Goal: Task Accomplishment & Management: Manage account settings

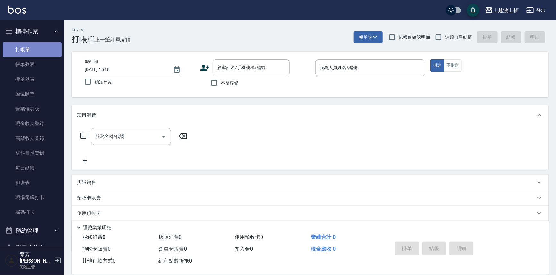
click at [34, 46] on link "打帳單" at bounding box center [32, 49] width 59 height 15
click at [333, 68] on input "服務人員姓名/編號" at bounding box center [370, 67] width 104 height 11
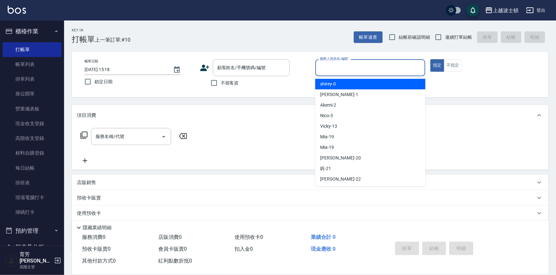
click at [341, 85] on div "shirey -0" at bounding box center [370, 84] width 110 height 11
type input "shirey-0"
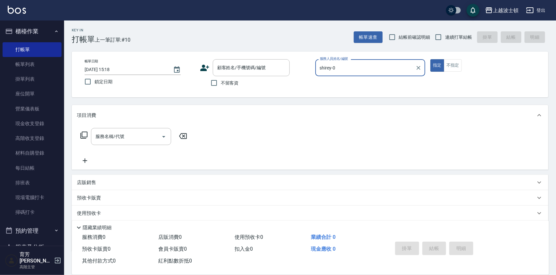
click at [225, 85] on span "不留客資" at bounding box center [230, 83] width 18 height 7
click at [221, 85] on input "不留客資" at bounding box center [213, 82] width 13 height 13
checkbox input "true"
click at [81, 134] on icon at bounding box center [83, 135] width 7 height 7
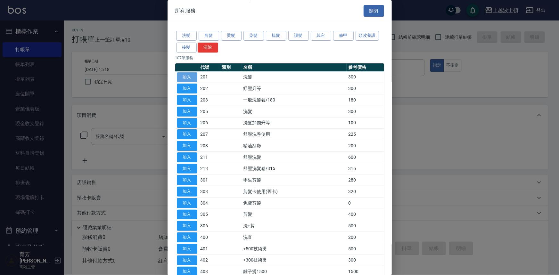
click at [185, 79] on button "加入" at bounding box center [187, 77] width 21 height 10
type input "洗髮(201)"
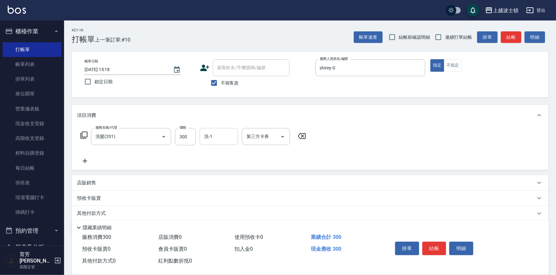
click at [235, 131] on input "洗-1" at bounding box center [219, 136] width 33 height 11
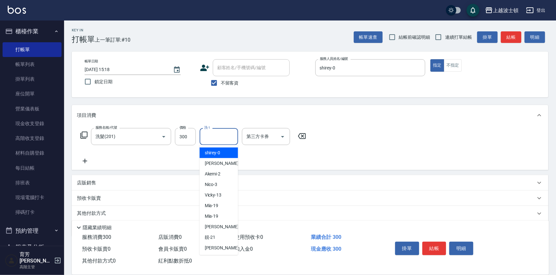
click at [225, 148] on div "shirey -0" at bounding box center [219, 153] width 38 height 11
type input "shirey-0"
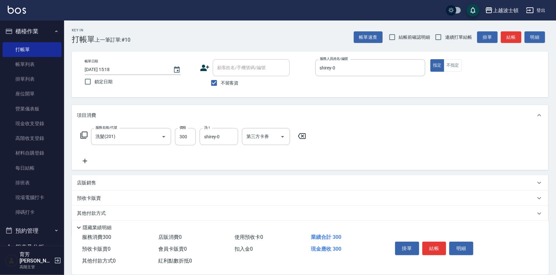
click at [84, 133] on icon at bounding box center [84, 135] width 8 height 8
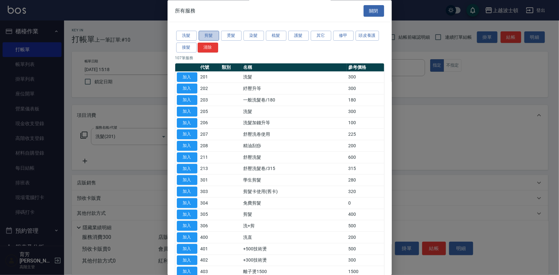
click at [201, 32] on button "剪髮" at bounding box center [209, 36] width 21 height 10
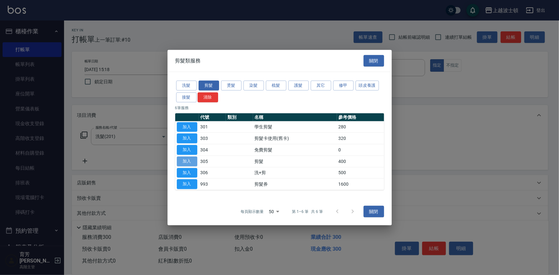
click at [192, 162] on button "加入" at bounding box center [187, 161] width 21 height 10
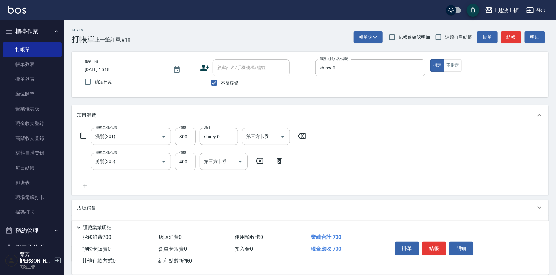
click at [188, 164] on input "400" at bounding box center [185, 161] width 21 height 17
type input "350"
click at [437, 247] on button "結帳" at bounding box center [434, 248] width 24 height 13
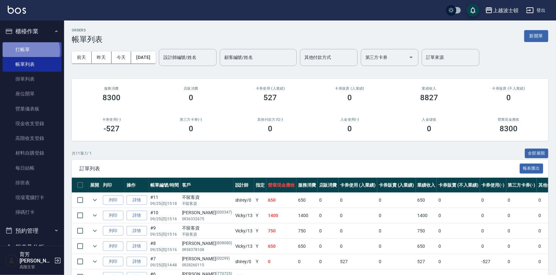
click at [29, 51] on link "打帳單" at bounding box center [32, 49] width 59 height 15
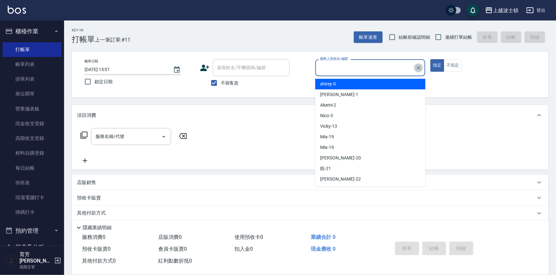
click at [420, 70] on icon "Clear" at bounding box center [418, 68] width 6 height 6
click at [217, 85] on input "不留客資" at bounding box center [213, 82] width 13 height 13
checkbox input "false"
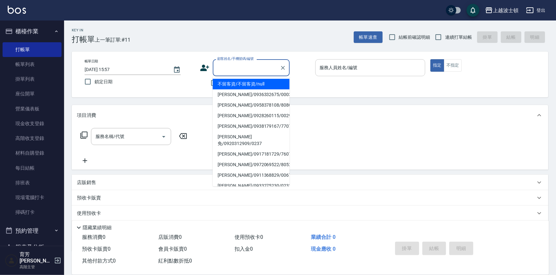
click at [226, 68] on input "顧客姓名/手機號碼/編號" at bounding box center [247, 67] width 62 height 11
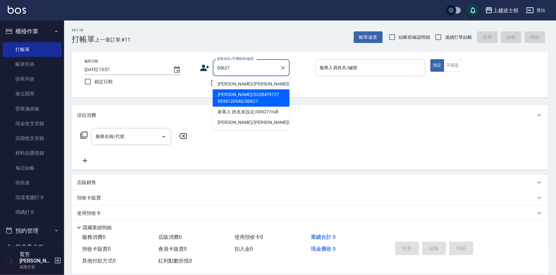
type input "00627"
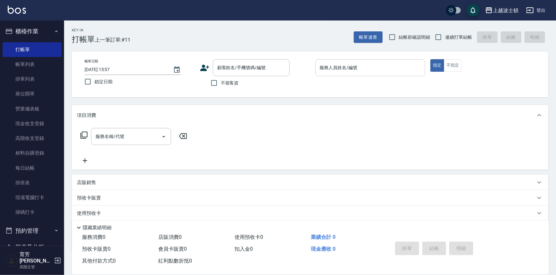
drag, startPoint x: 221, startPoint y: 83, endPoint x: 221, endPoint y: 79, distance: 3.5
click at [221, 83] on span "不留客資" at bounding box center [230, 83] width 18 height 7
click at [221, 83] on input "不留客資" at bounding box center [213, 82] width 13 height 13
checkbox input "true"
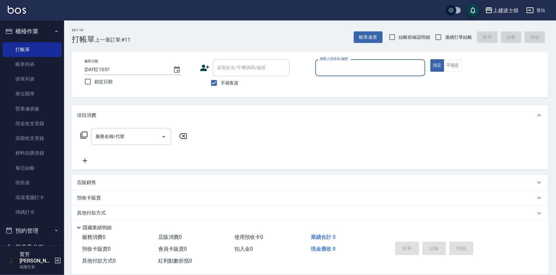
click at [430, 59] on button "指定" at bounding box center [437, 65] width 14 height 13
type button "true"
click at [444, 59] on button "不指定" at bounding box center [453, 65] width 18 height 13
type button "false"
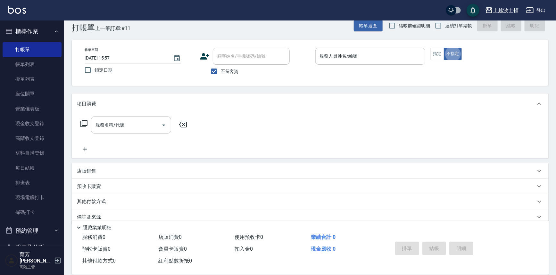
scroll to position [21, 0]
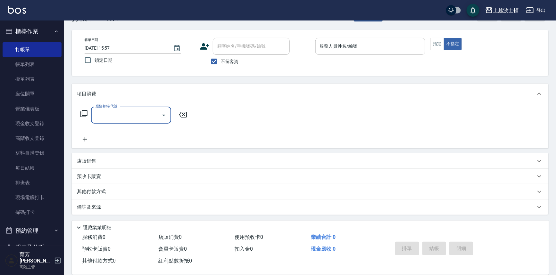
click at [379, 47] on input "服務人員姓名/編號" at bounding box center [370, 46] width 104 height 11
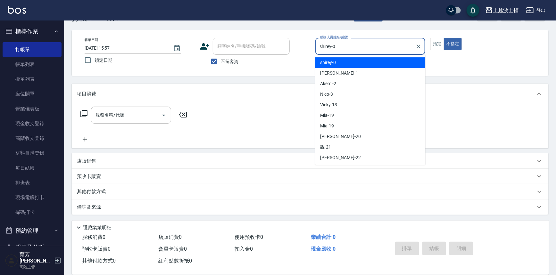
click at [379, 47] on input "shirey-0" at bounding box center [365, 46] width 95 height 11
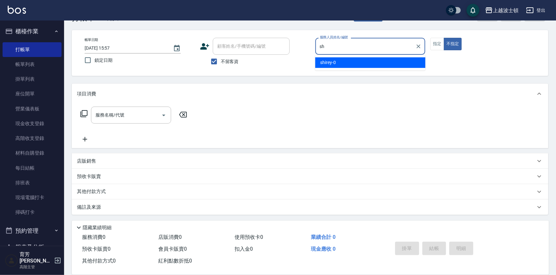
type input "s"
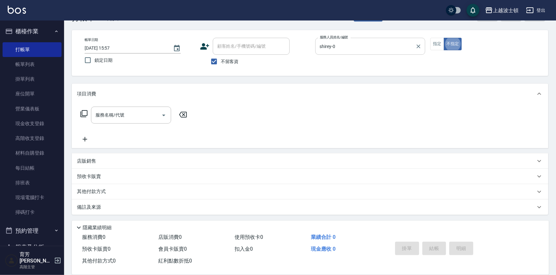
click at [355, 44] on input "shirey-0" at bounding box center [365, 46] width 95 height 11
type input "s"
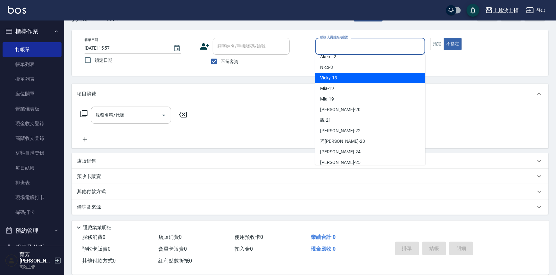
scroll to position [85, 0]
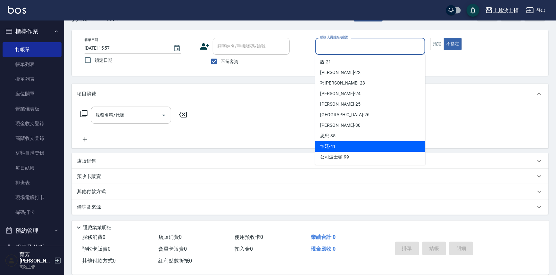
click at [358, 147] on div "怡廷 -41" at bounding box center [370, 146] width 110 height 11
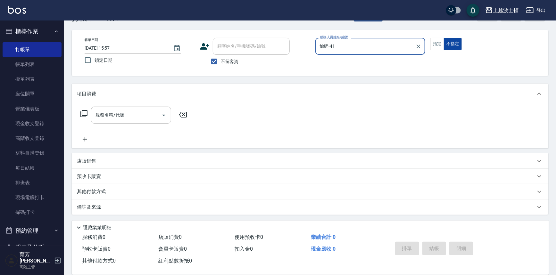
type input "怡廷-41"
click at [444, 38] on button "不指定" at bounding box center [453, 44] width 18 height 13
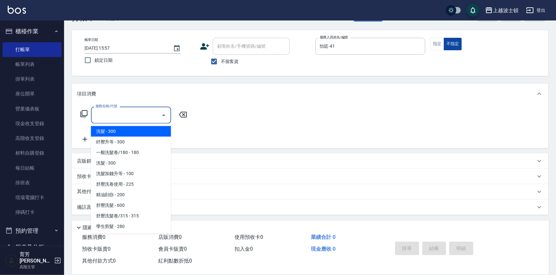
type input "洗髮(201)"
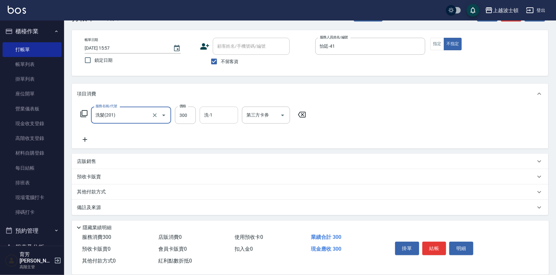
click at [228, 115] on input "洗-1" at bounding box center [219, 115] width 33 height 11
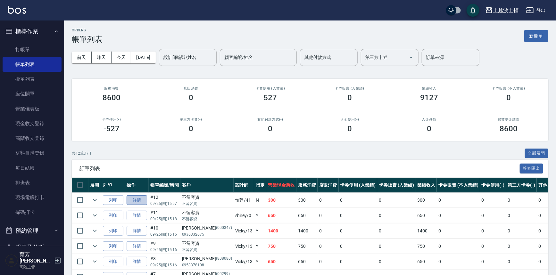
click at [143, 201] on link "詳情" at bounding box center [137, 201] width 21 height 10
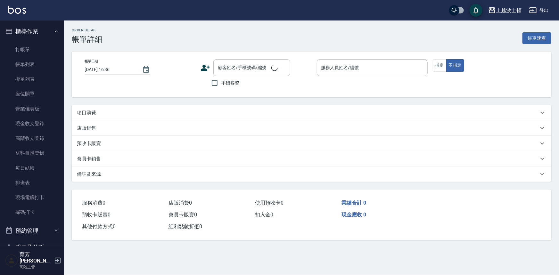
type input "2025/09/25 15:57"
checkbox input "true"
type input "怡廷-41"
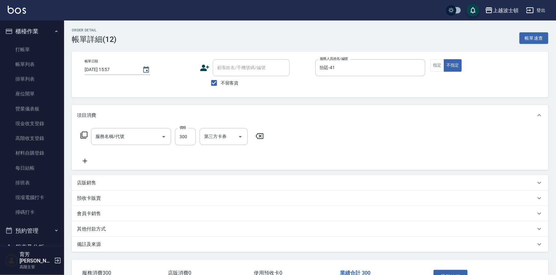
type input "洗髮(201)"
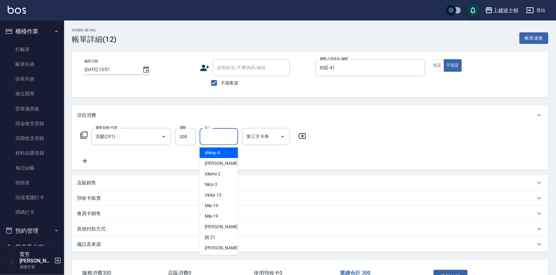
click at [218, 138] on input "洗-1" at bounding box center [219, 136] width 33 height 11
type input "怡廷-41"
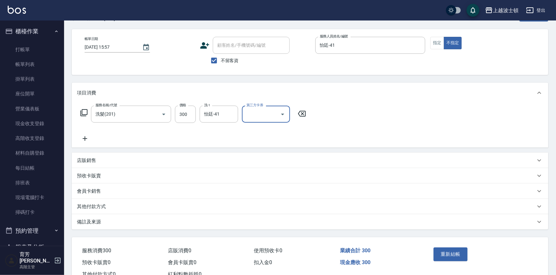
scroll to position [45, 0]
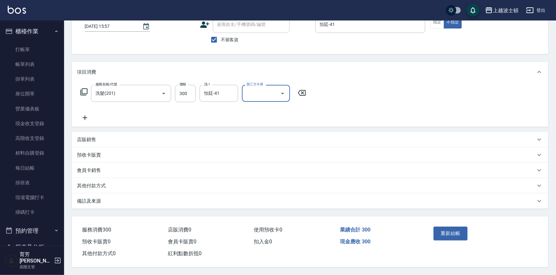
click at [455, 233] on button "重新結帳" at bounding box center [451, 233] width 34 height 13
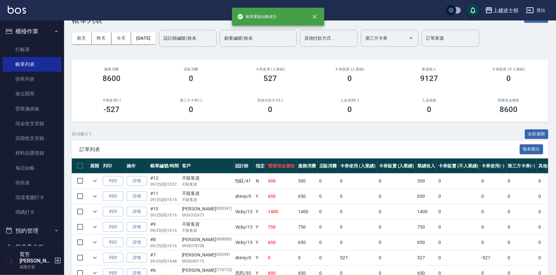
scroll to position [29, 0]
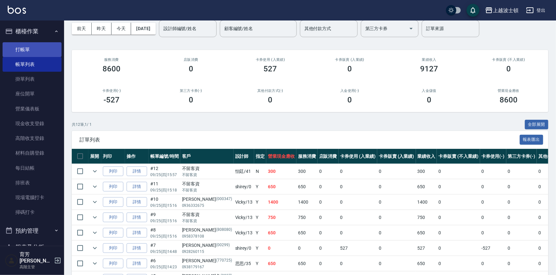
click at [40, 48] on link "打帳單" at bounding box center [32, 49] width 59 height 15
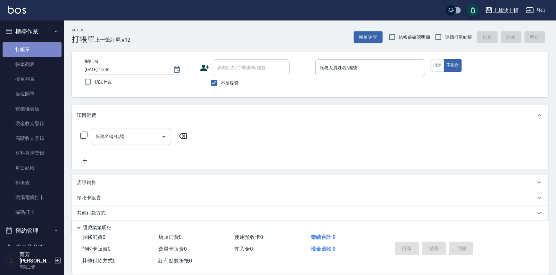
click at [40, 48] on link "打帳單" at bounding box center [32, 49] width 59 height 15
click at [216, 80] on input "不留客資" at bounding box center [213, 82] width 13 height 13
checkbox input "false"
click at [230, 67] on input "顧客姓名/手機號碼/編號" at bounding box center [247, 67] width 62 height 11
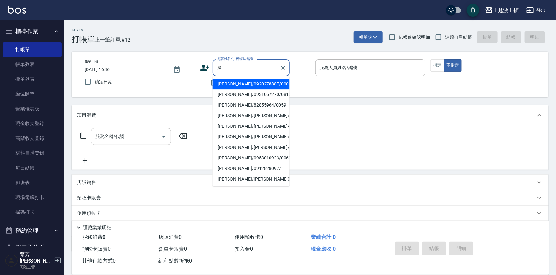
click at [228, 87] on li "[PERSON_NAME]/0920278887/000403" at bounding box center [251, 84] width 77 height 11
type input "[PERSON_NAME]/0920278887/000403"
type input "[PERSON_NAME]-1"
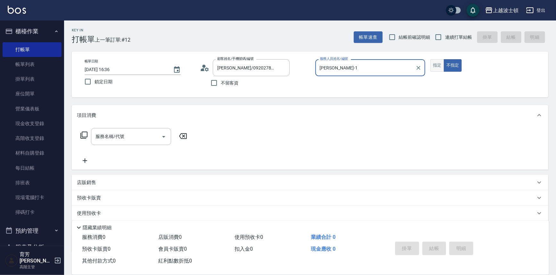
click at [437, 63] on button "指定" at bounding box center [437, 65] width 14 height 13
click at [110, 131] on div "服務名稱/代號 服務名稱/代號" at bounding box center [131, 136] width 80 height 17
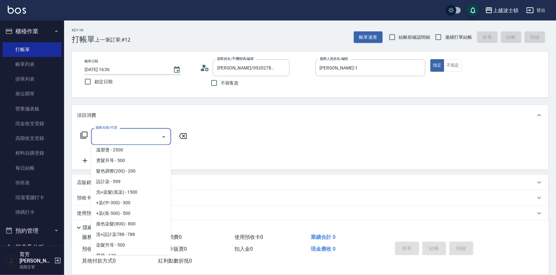
scroll to position [252, 0]
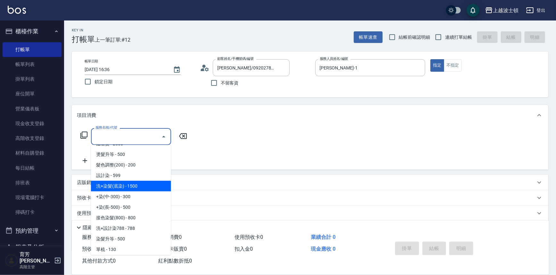
click at [152, 183] on span "洗+染髮(底染) - 1500" at bounding box center [131, 186] width 80 height 11
type input "洗+染髮(底染)(503)"
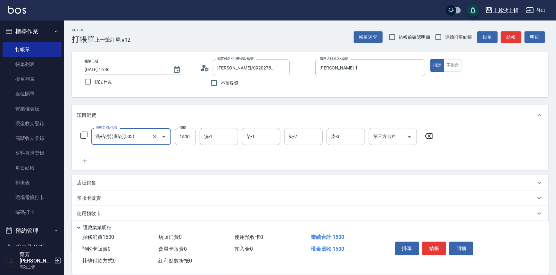
click at [86, 159] on icon at bounding box center [85, 161] width 16 height 8
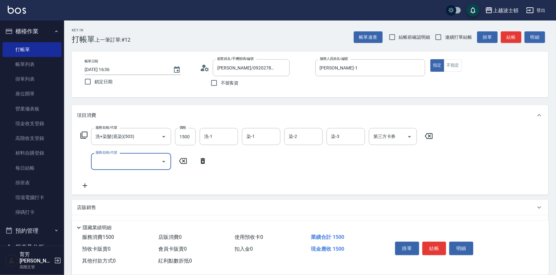
click at [115, 156] on input "服務名稱/代號" at bounding box center [126, 161] width 65 height 11
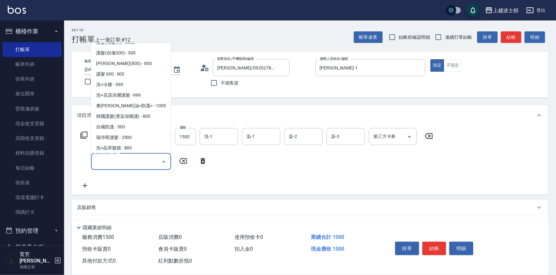
scroll to position [444, 0]
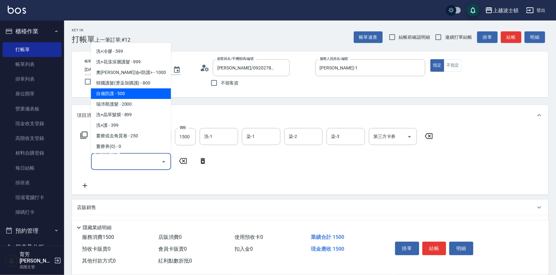
click at [156, 90] on span "自備防護 - 500" at bounding box center [131, 93] width 80 height 11
type input "自備防護(709)"
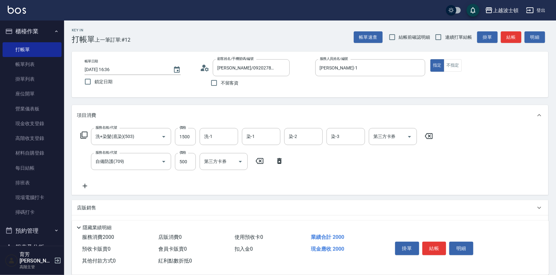
click at [88, 187] on icon at bounding box center [85, 186] width 16 height 8
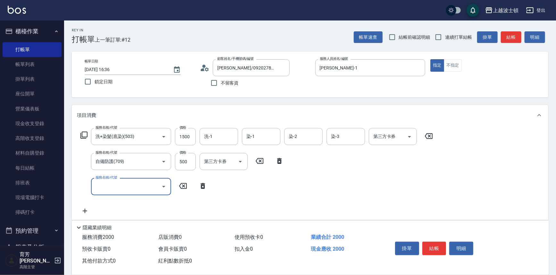
drag, startPoint x: 97, startPoint y: 185, endPoint x: 99, endPoint y: 179, distance: 5.7
click at [97, 184] on input "服務名稱/代號" at bounding box center [126, 186] width 65 height 11
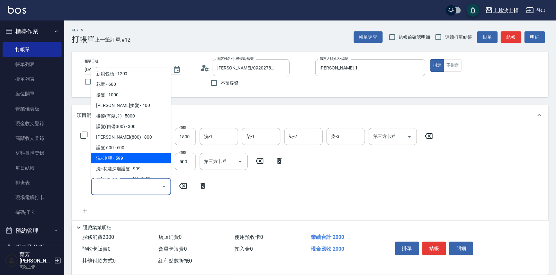
scroll to position [325, 0]
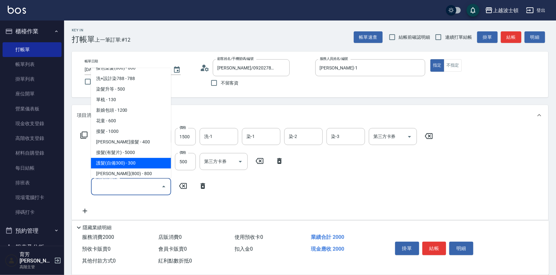
click at [133, 162] on span "護髮(自備300) - 300" at bounding box center [131, 163] width 80 height 11
type input "護髮(自備300)(701)"
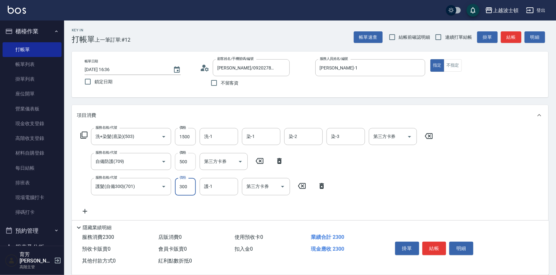
click at [184, 160] on input "500" at bounding box center [185, 161] width 21 height 17
click at [183, 160] on input "500" at bounding box center [185, 161] width 21 height 17
type input "300"
click at [178, 133] on input "1500" at bounding box center [185, 136] width 21 height 17
type input "1200"
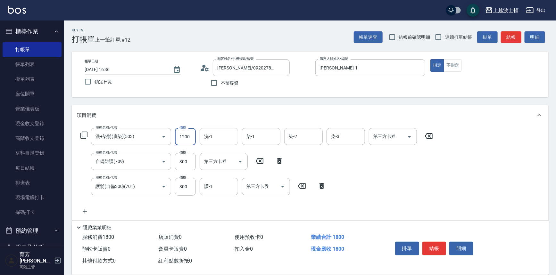
click at [209, 135] on input "洗-1" at bounding box center [219, 136] width 33 height 11
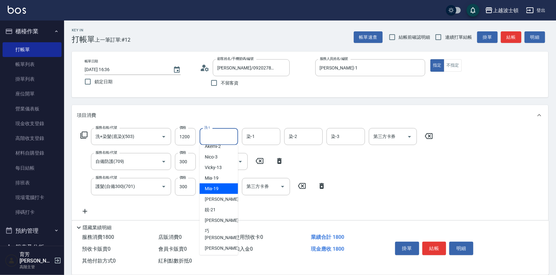
scroll to position [48, 0]
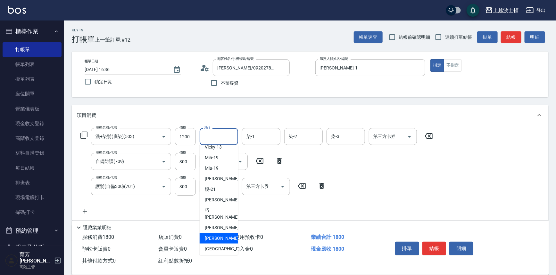
drag, startPoint x: 224, startPoint y: 230, endPoint x: 253, endPoint y: 150, distance: 84.9
click at [224, 235] on span "[PERSON_NAME]-25" at bounding box center [225, 238] width 40 height 7
type input "[PERSON_NAME]-25"
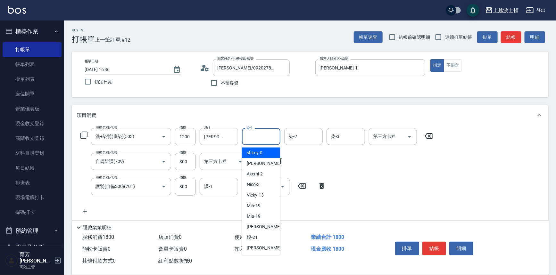
click at [262, 137] on input "染-1" at bounding box center [261, 136] width 33 height 11
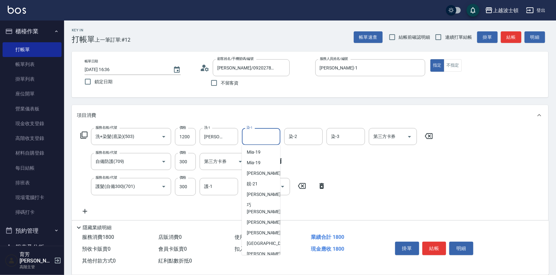
scroll to position [56, 0]
drag, startPoint x: 266, startPoint y: 224, endPoint x: 286, endPoint y: 165, distance: 62.5
click at [266, 228] on span "[PERSON_NAME]-25" at bounding box center [267, 231] width 40 height 7
type input "[PERSON_NAME]-25"
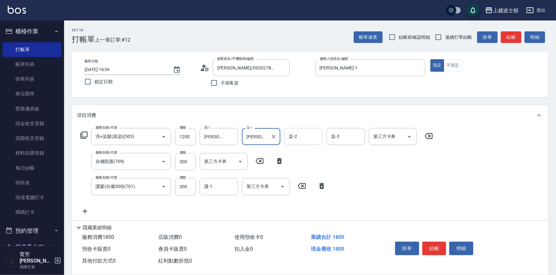
click at [305, 136] on input "染-2" at bounding box center [303, 136] width 33 height 11
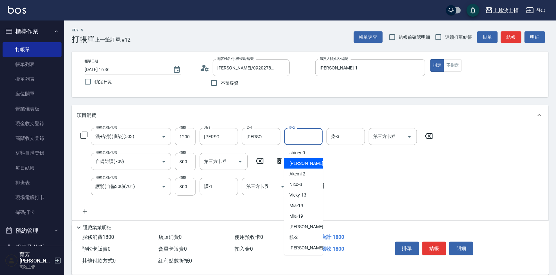
drag, startPoint x: 301, startPoint y: 165, endPoint x: 339, endPoint y: 135, distance: 48.9
click at [301, 164] on span "[PERSON_NAME] -1" at bounding box center [308, 163] width 38 height 7
type input "[PERSON_NAME]-1"
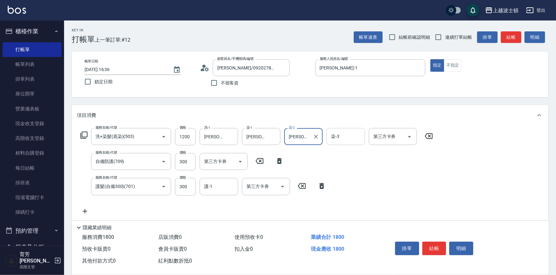
click at [345, 130] on div "染-3" at bounding box center [346, 136] width 38 height 17
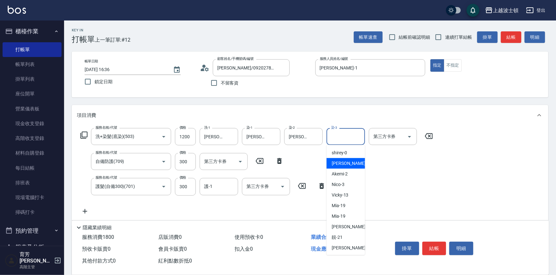
click at [344, 163] on span "[PERSON_NAME] -1" at bounding box center [351, 163] width 38 height 7
type input "[PERSON_NAME]-1"
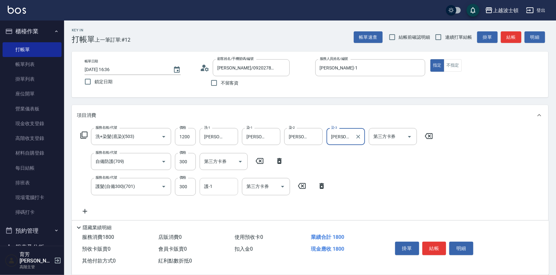
click at [217, 187] on input "護-1" at bounding box center [219, 186] width 33 height 11
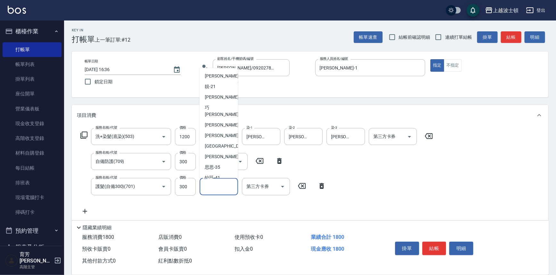
scroll to position [79, 0]
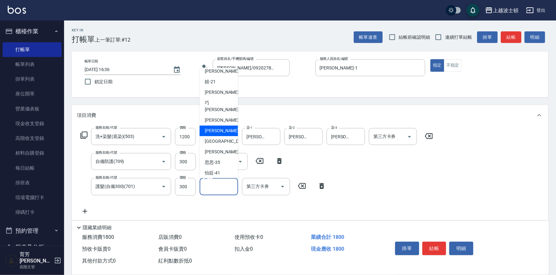
click at [224, 128] on span "[PERSON_NAME]-25" at bounding box center [225, 131] width 40 height 7
type input "[PERSON_NAME]-25"
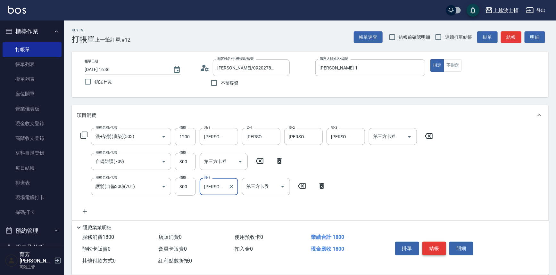
click at [437, 245] on button "結帳" at bounding box center [434, 248] width 24 height 13
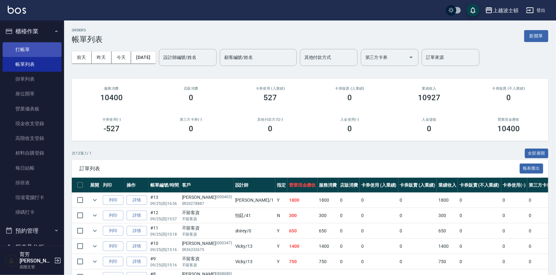
click at [26, 52] on link "打帳單" at bounding box center [32, 49] width 59 height 15
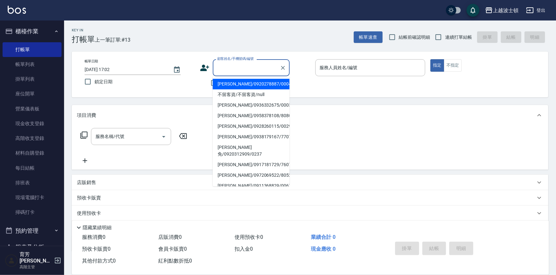
click at [220, 70] on input "顧客姓名/手機號碼/編號" at bounding box center [247, 67] width 62 height 11
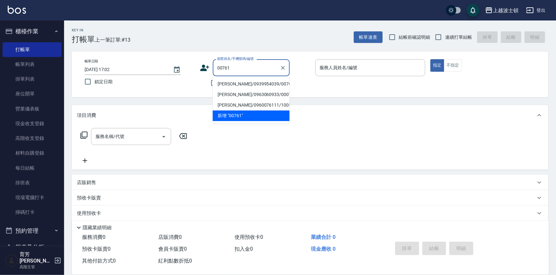
click at [231, 84] on li "[PERSON_NAME]/0939954039/00761" at bounding box center [251, 84] width 77 height 11
type input "[PERSON_NAME]/0939954039/00761"
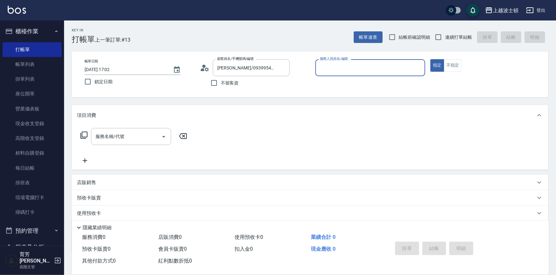
type input "[PERSON_NAME]-1"
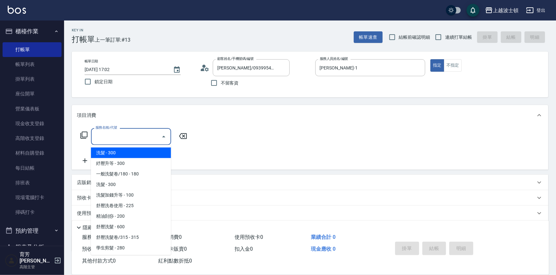
drag, startPoint x: 131, startPoint y: 133, endPoint x: 128, endPoint y: 132, distance: 3.9
click at [130, 132] on input "服務名稱/代號" at bounding box center [126, 136] width 65 height 11
click at [119, 150] on span "洗髮 - 300" at bounding box center [131, 153] width 80 height 11
type input "洗髮(201)"
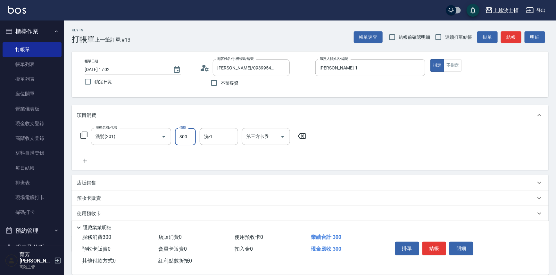
click at [182, 137] on input "300" at bounding box center [185, 136] width 21 height 17
type input "270"
click at [213, 135] on input "洗-1" at bounding box center [219, 136] width 33 height 11
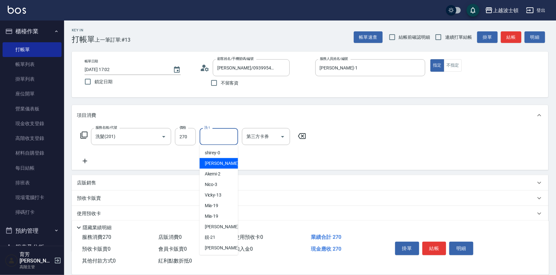
click at [218, 164] on div "[PERSON_NAME] -1" at bounding box center [219, 163] width 38 height 11
click at [214, 139] on input "[PERSON_NAME]-1" at bounding box center [214, 136] width 23 height 11
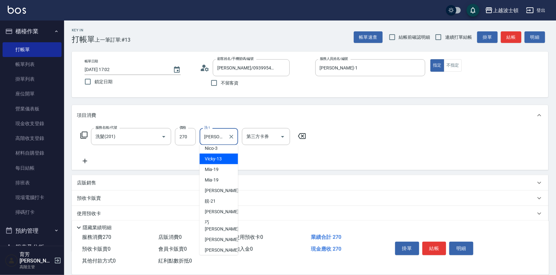
scroll to position [39, 0]
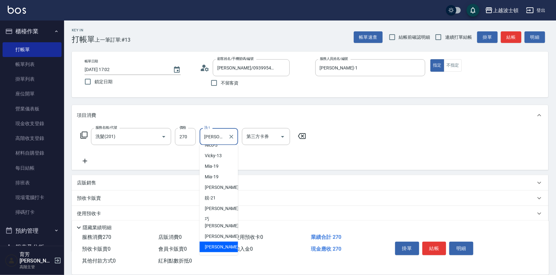
click at [221, 242] on div "[PERSON_NAME]-25" at bounding box center [219, 247] width 38 height 11
type input "[PERSON_NAME]-25"
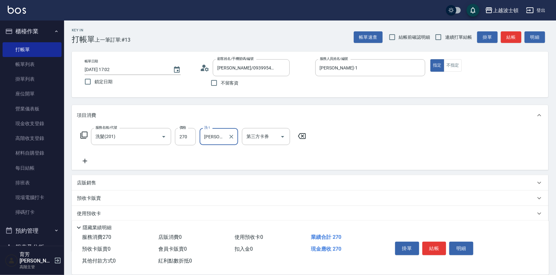
scroll to position [37, 0]
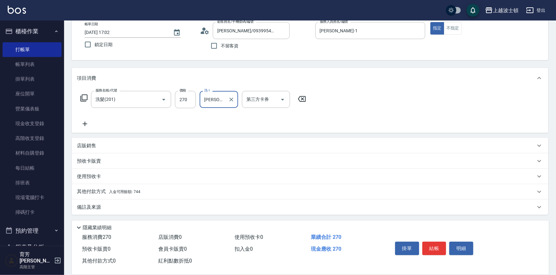
click at [139, 196] on div "其他付款方式 入金可用餘額: 744" at bounding box center [310, 191] width 477 height 15
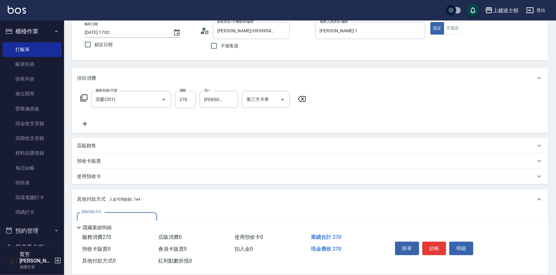
scroll to position [112, 0]
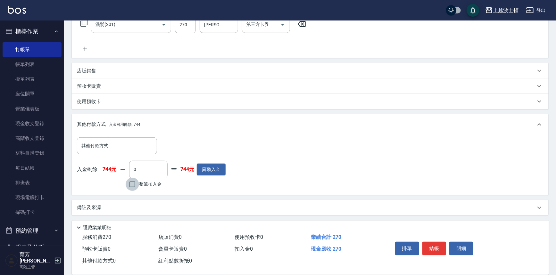
click at [135, 182] on input "整筆扣入金" at bounding box center [132, 184] width 13 height 13
checkbox input "true"
type input "270"
click at [432, 244] on button "結帳" at bounding box center [434, 248] width 24 height 13
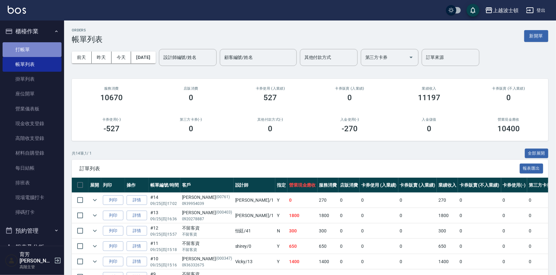
click at [38, 49] on link "打帳單" at bounding box center [32, 49] width 59 height 15
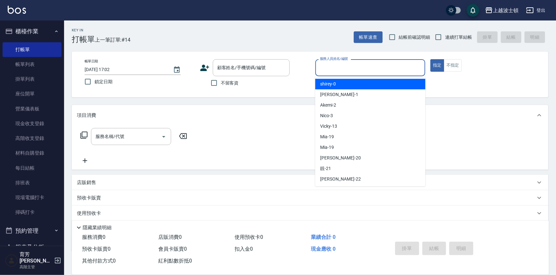
click at [356, 64] on input "服務人員姓名/編號" at bounding box center [370, 67] width 104 height 11
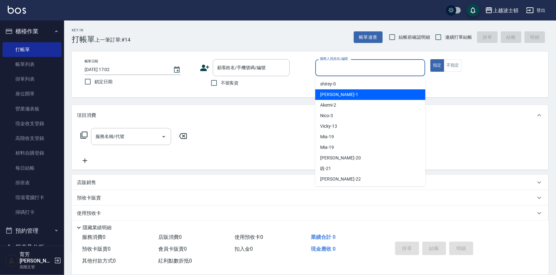
click at [341, 96] on div "[PERSON_NAME] -1" at bounding box center [370, 94] width 110 height 11
type input "[PERSON_NAME]-1"
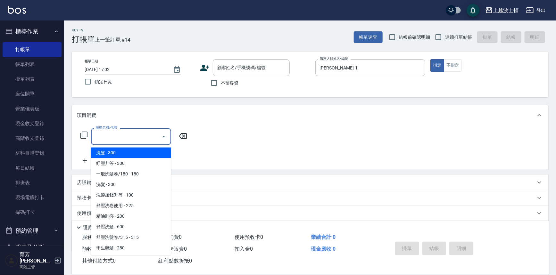
click at [133, 140] on input "服務名稱/代號" at bounding box center [126, 136] width 65 height 11
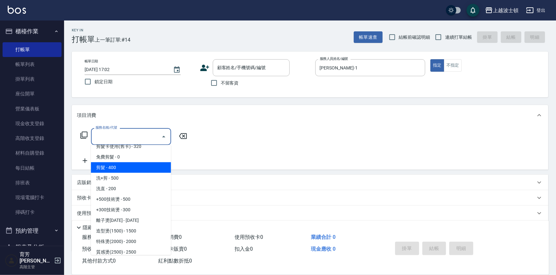
click at [114, 163] on span "剪髮 - 400" at bounding box center [131, 168] width 80 height 11
type input "剪髮(305)"
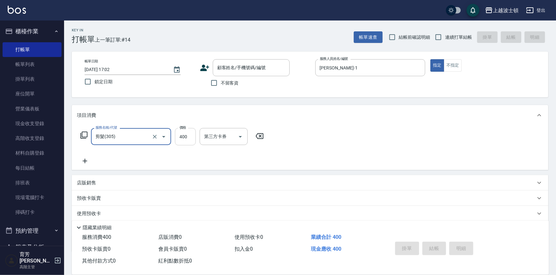
click at [183, 139] on input "400" at bounding box center [185, 136] width 21 height 17
type input "350"
click at [213, 86] on input "不留客資" at bounding box center [213, 82] width 13 height 13
checkbox input "true"
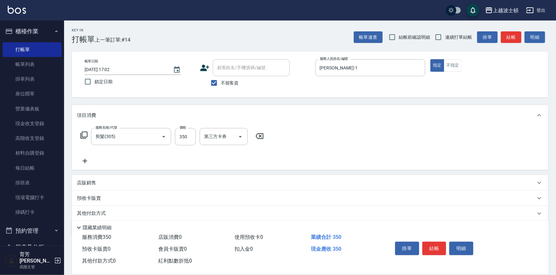
click at [423, 239] on div "掛單 結帳 明細" at bounding box center [435, 249] width 84 height 20
click at [429, 245] on button "結帳" at bounding box center [434, 248] width 24 height 13
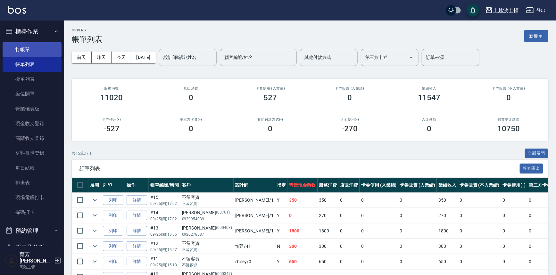
click at [36, 53] on link "打帳單" at bounding box center [32, 49] width 59 height 15
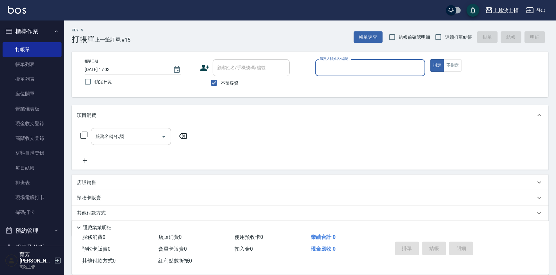
click at [333, 68] on input "服務人員姓名/編號" at bounding box center [370, 67] width 104 height 11
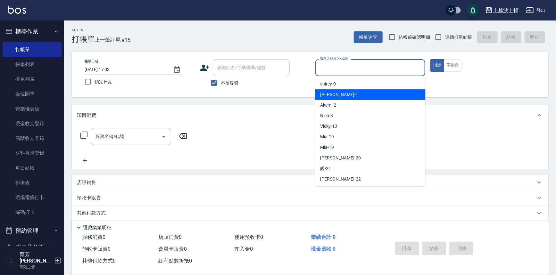
click at [339, 97] on div "[PERSON_NAME] -1" at bounding box center [370, 94] width 110 height 11
type input "[PERSON_NAME]-1"
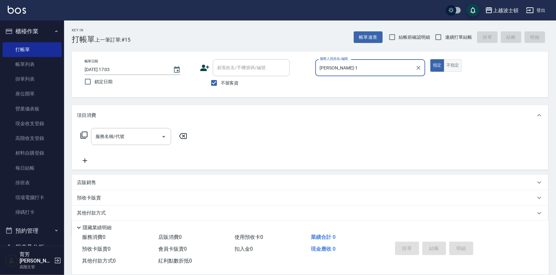
click at [448, 67] on button "不指定" at bounding box center [453, 65] width 18 height 13
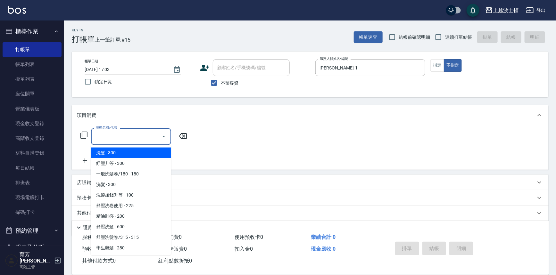
click at [115, 131] on input "服務名稱/代號" at bounding box center [126, 136] width 65 height 11
click at [107, 152] on span "洗髮 - 300" at bounding box center [131, 153] width 80 height 11
type input "洗髮(201)"
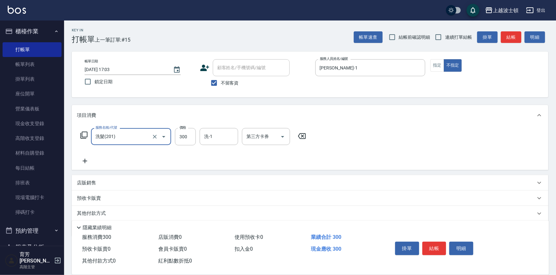
click at [88, 162] on icon at bounding box center [85, 161] width 16 height 8
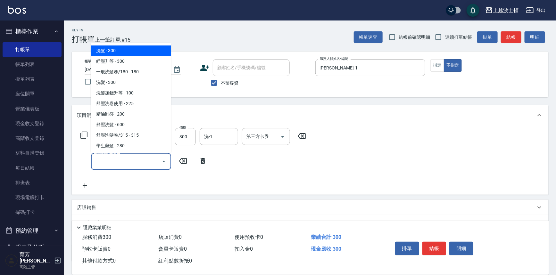
drag, startPoint x: 98, startPoint y: 163, endPoint x: 146, endPoint y: 121, distance: 63.1
click at [99, 163] on input "服務名稱/代號" at bounding box center [126, 161] width 65 height 11
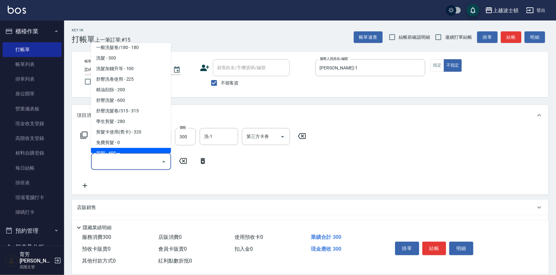
click at [138, 148] on span "剪髮 - 400" at bounding box center [131, 153] width 80 height 11
type input "剪髮(305)"
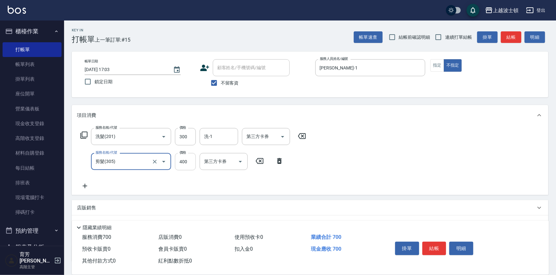
click at [181, 159] on input "400" at bounding box center [185, 161] width 21 height 17
type input "350"
click at [217, 138] on input "洗-1" at bounding box center [219, 136] width 33 height 11
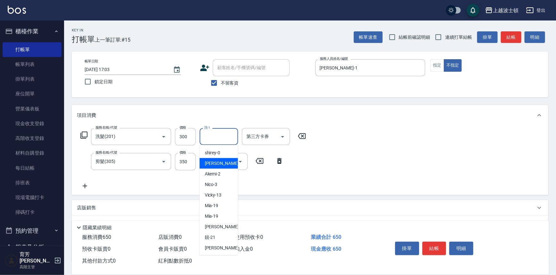
click at [227, 160] on div "[PERSON_NAME] -1" at bounding box center [219, 163] width 38 height 11
type input "[PERSON_NAME]-1"
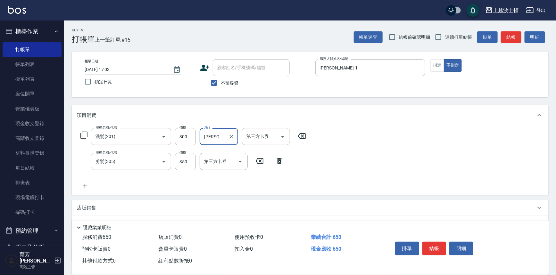
click at [436, 244] on button "結帳" at bounding box center [434, 248] width 24 height 13
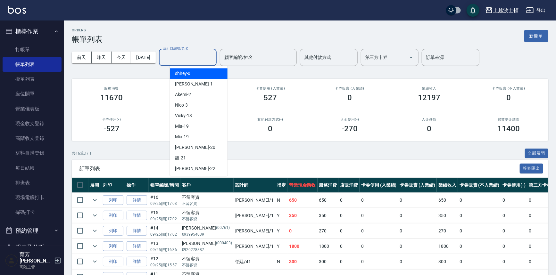
click at [200, 54] on input "設計師編號/姓名" at bounding box center [188, 57] width 52 height 11
click at [201, 84] on div "[PERSON_NAME] -1" at bounding box center [199, 84] width 58 height 11
type input "[PERSON_NAME]-1"
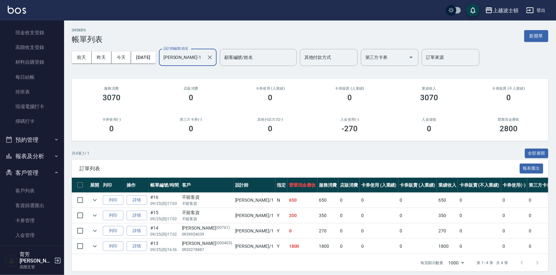
scroll to position [107, 0]
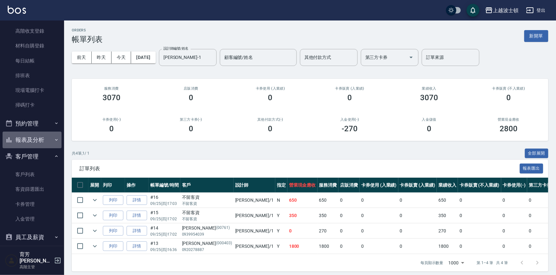
click at [38, 142] on button "報表及分析" at bounding box center [32, 140] width 59 height 17
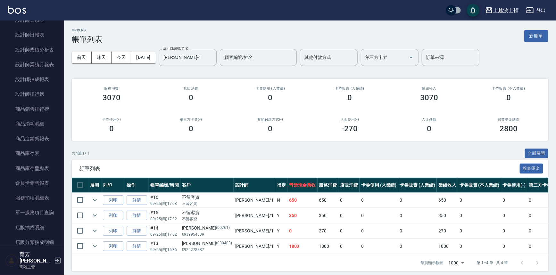
scroll to position [455, 0]
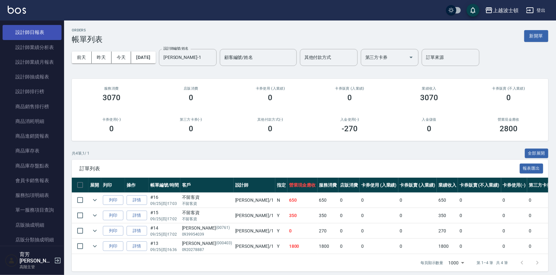
click at [38, 29] on link "設計師日報表" at bounding box center [32, 32] width 59 height 15
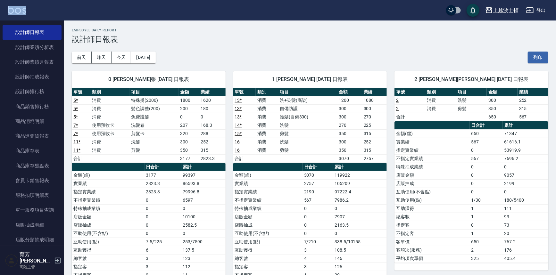
drag, startPoint x: 60, startPoint y: 134, endPoint x: 73, endPoint y: 38, distance: 96.4
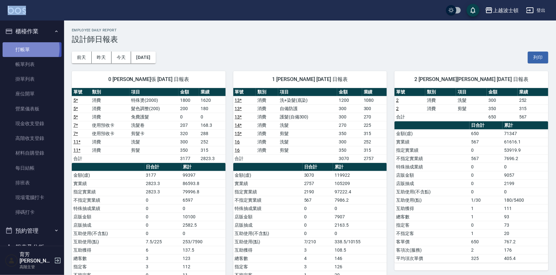
click at [23, 48] on link "打帳單" at bounding box center [32, 49] width 59 height 15
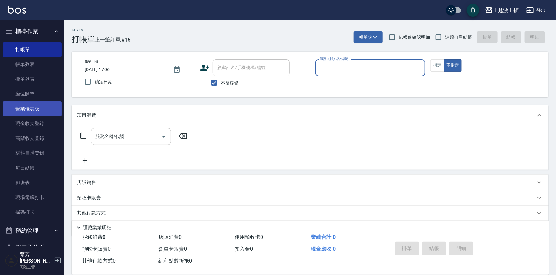
click at [56, 110] on link "營業儀表板" at bounding box center [32, 109] width 59 height 15
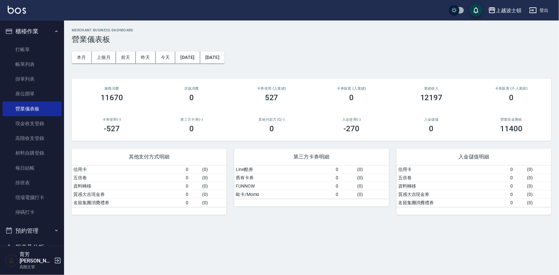
click at [13, 11] on img at bounding box center [17, 10] width 18 height 8
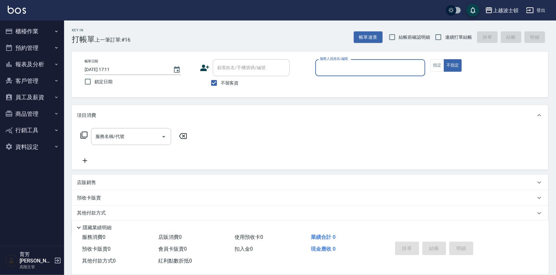
click at [337, 72] on input "服務人員姓名/編號" at bounding box center [370, 67] width 104 height 11
type input "思思-35"
type button "false"
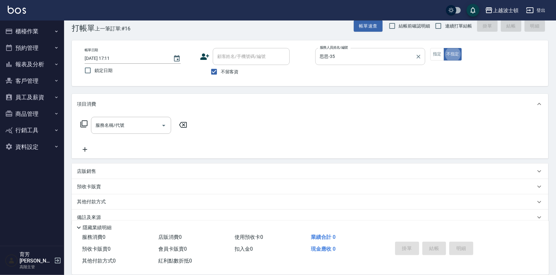
scroll to position [12, 0]
type input "0"
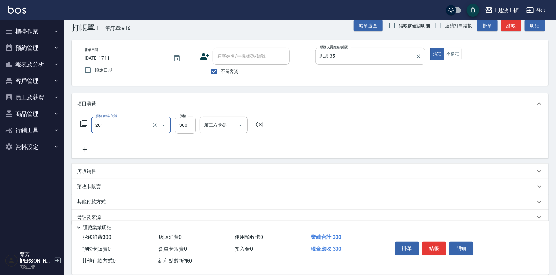
type input "洗髮(201)"
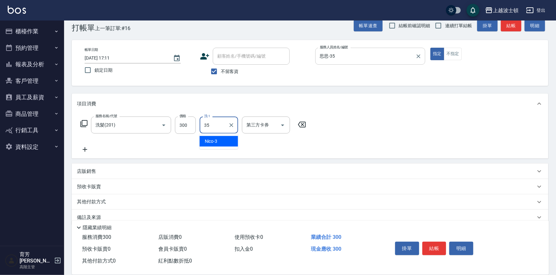
type input "思思-35"
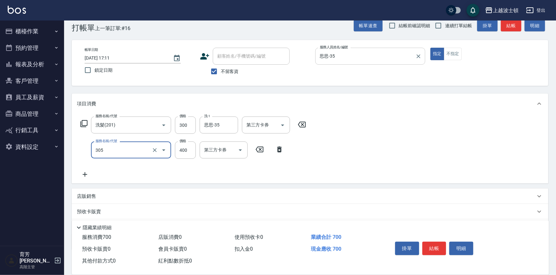
type input "剪髮(305)"
type input "350"
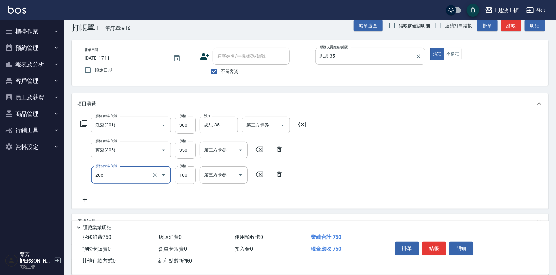
type input "洗髮加錢升等(206)"
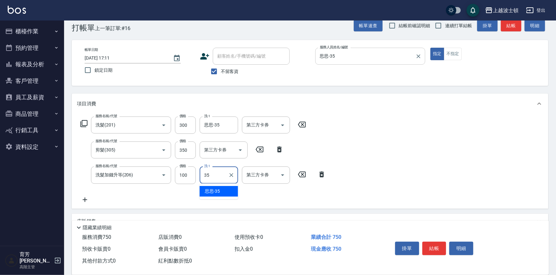
type input "思思-35"
click at [428, 244] on button "結帳" at bounding box center [434, 248] width 24 height 13
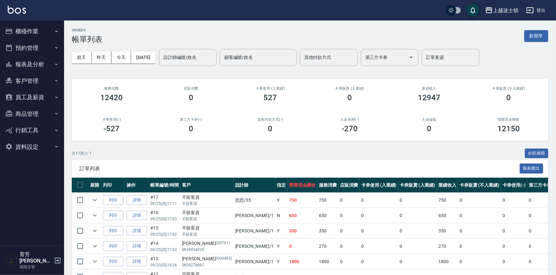
click at [23, 8] on img at bounding box center [17, 10] width 18 height 8
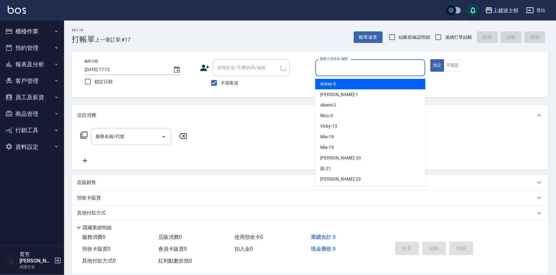
click at [379, 63] on input "服務人員姓名/編號" at bounding box center [370, 67] width 104 height 11
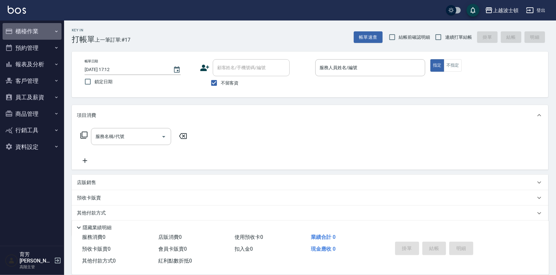
click at [39, 32] on button "櫃檯作業" at bounding box center [32, 31] width 59 height 17
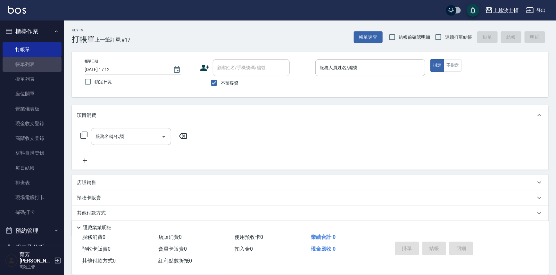
drag, startPoint x: 54, startPoint y: 66, endPoint x: 326, endPoint y: 110, distance: 275.6
click at [54, 66] on link "帳單列表" at bounding box center [32, 64] width 59 height 15
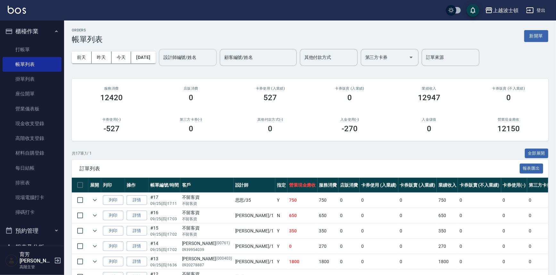
click at [211, 60] on input "設計師編號/姓名" at bounding box center [188, 57] width 52 height 11
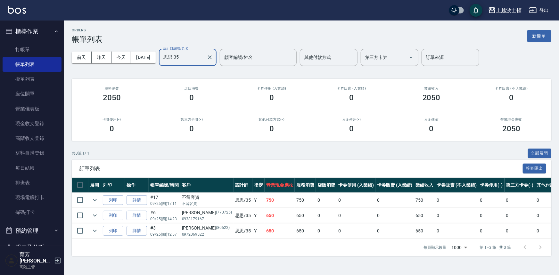
type input "思思-35"
click at [23, 11] on img at bounding box center [17, 10] width 18 height 8
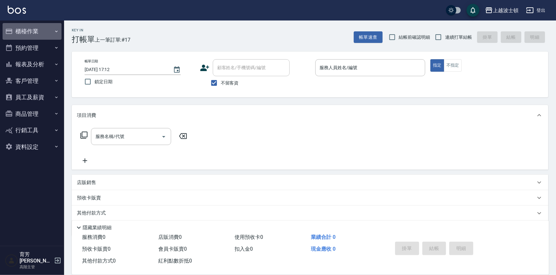
click at [29, 31] on button "櫃檯作業" at bounding box center [32, 31] width 59 height 17
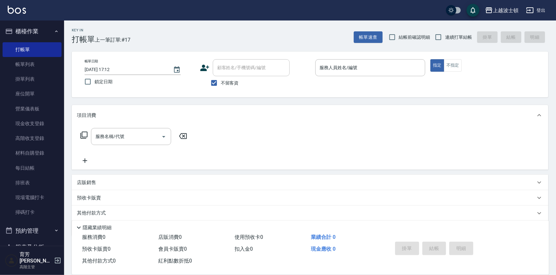
drag, startPoint x: 37, startPoint y: 65, endPoint x: 86, endPoint y: 7, distance: 76.2
click at [37, 65] on link "帳單列表" at bounding box center [32, 64] width 59 height 15
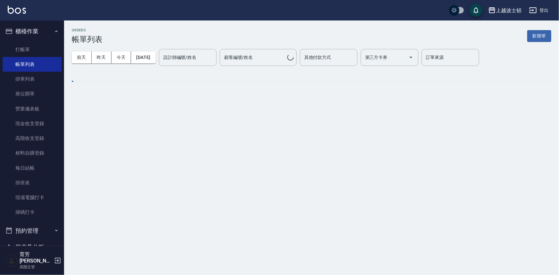
click at [180, 56] on input "設計師編號/姓名" at bounding box center [188, 57] width 52 height 11
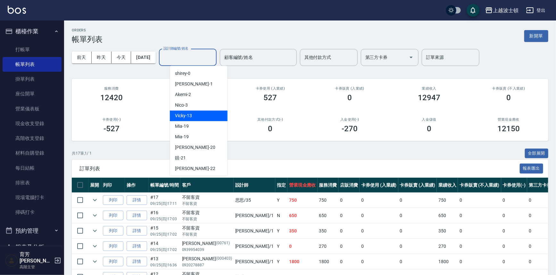
click at [188, 113] on span "Vicky -13" at bounding box center [183, 116] width 17 height 7
type input "Vicky-13"
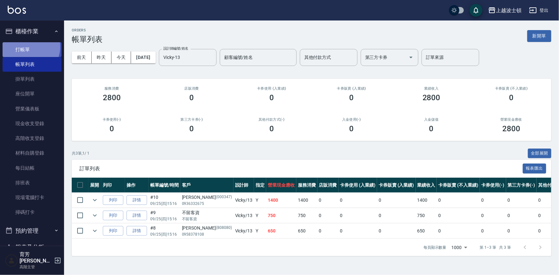
click at [29, 47] on link "打帳單" at bounding box center [32, 49] width 59 height 15
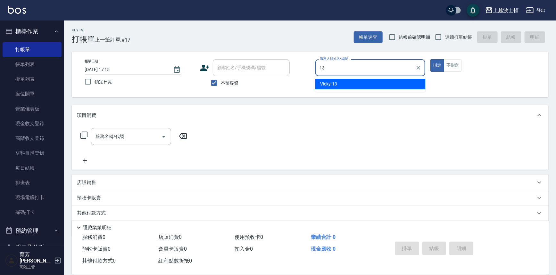
type input "Vicky-13"
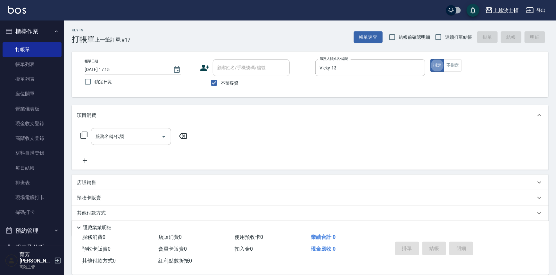
type button "true"
click at [147, 141] on input "服務名稱/代號" at bounding box center [126, 136] width 65 height 11
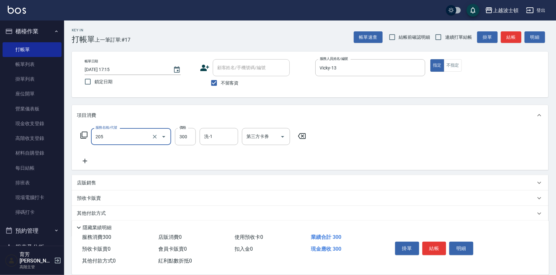
type input "洗髮(205)"
click at [86, 162] on icon at bounding box center [85, 161] width 16 height 8
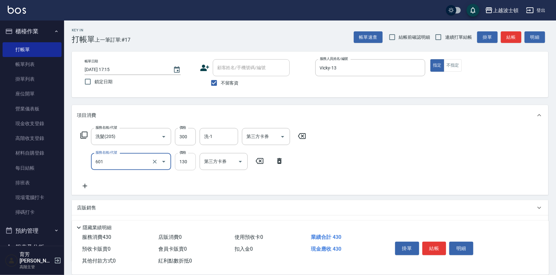
type input "單梳(601)"
click at [183, 161] on input "130" at bounding box center [185, 161] width 21 height 17
type input "100"
click at [189, 135] on input "300" at bounding box center [185, 136] width 21 height 17
type input "400"
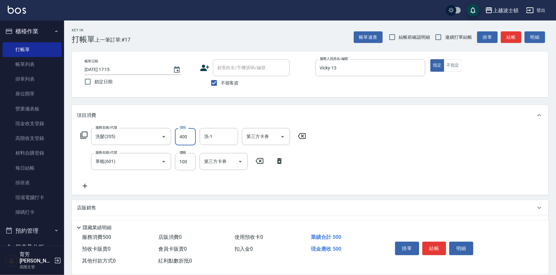
click at [210, 135] on input "洗-1" at bounding box center [219, 136] width 33 height 11
type input "[PERSON_NAME]-25"
click at [86, 187] on icon at bounding box center [85, 186] width 16 height 8
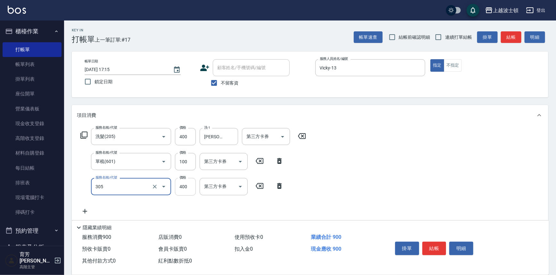
type input "剪髮(305)"
click at [192, 189] on input "400" at bounding box center [185, 186] width 21 height 17
type input "350"
click at [436, 247] on button "結帳" at bounding box center [434, 248] width 24 height 13
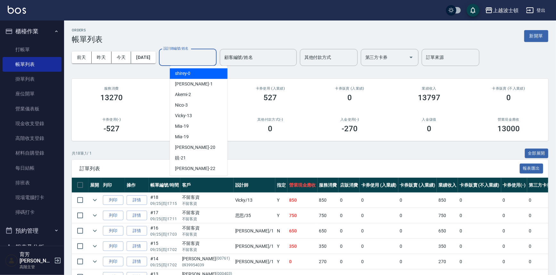
drag, startPoint x: 203, startPoint y: 56, endPoint x: 199, endPoint y: 74, distance: 18.4
click at [202, 58] on input "設計師編號/姓名" at bounding box center [188, 57] width 52 height 11
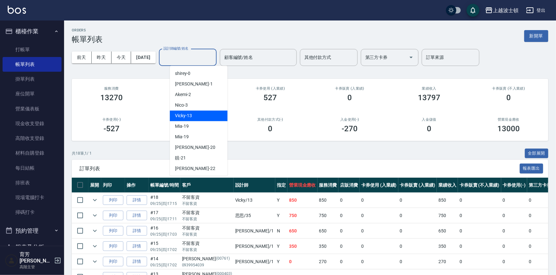
click at [199, 117] on div "Vicky -13" at bounding box center [199, 116] width 58 height 11
type input "Vicky-13"
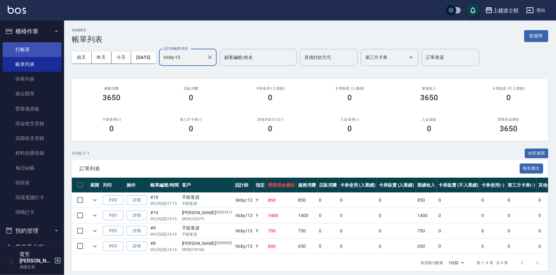
click at [24, 52] on link "打帳單" at bounding box center [32, 49] width 59 height 15
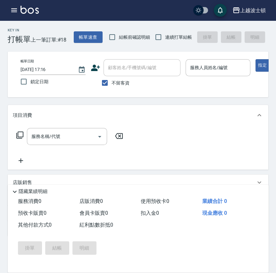
drag, startPoint x: 77, startPoint y: 16, endPoint x: 21, endPoint y: 4, distance: 57.3
click at [21, 4] on div "上越波士頓 登出" at bounding box center [138, 10] width 276 height 21
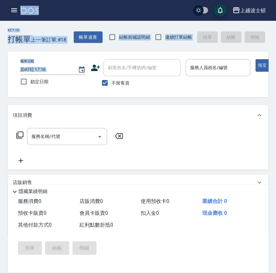
drag, startPoint x: 21, startPoint y: 4, endPoint x: 16, endPoint y: 77, distance: 72.3
click at [16, 77] on div "上越波士頓 登出 櫃檯作業 打帳單 帳單列表 掛單列表 座位開單 營業儀表板 現金收支登錄 高階收支登錄 材料自購登錄 每日結帳 排班表 現場電腦打卡 掃碼打…" at bounding box center [138, 165] width 276 height 331
drag, startPoint x: 25, startPoint y: 78, endPoint x: 41, endPoint y: 79, distance: 16.4
click at [25, 78] on input "鎖定日期" at bounding box center [23, 81] width 13 height 13
checkbox input "true"
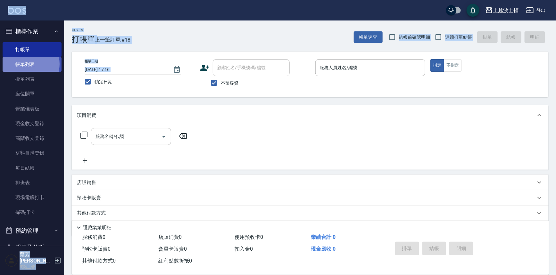
click at [25, 64] on link "帳單列表" at bounding box center [32, 64] width 59 height 15
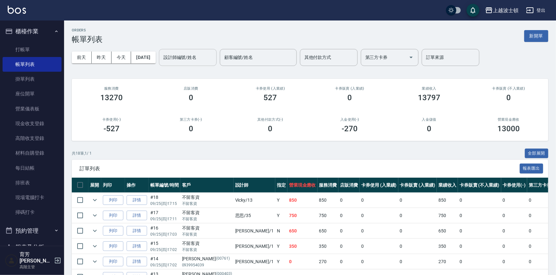
click at [197, 61] on input "設計師編號/姓名" at bounding box center [188, 57] width 52 height 11
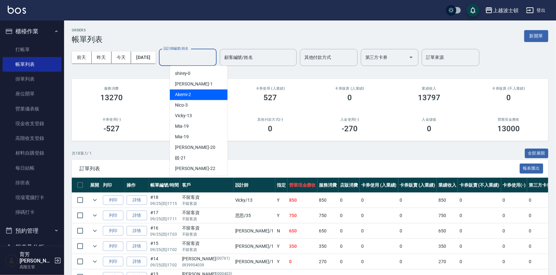
click at [203, 92] on div "Akemi -2" at bounding box center [199, 94] width 58 height 11
type input "Akemi-2"
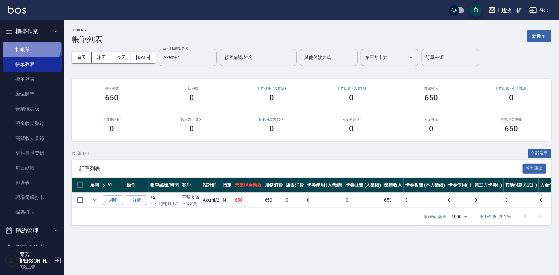
click at [30, 45] on link "打帳單" at bounding box center [32, 49] width 59 height 15
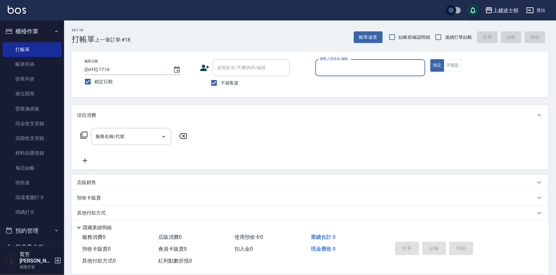
click at [357, 63] on input "服務人員姓名/編號" at bounding box center [370, 67] width 104 height 11
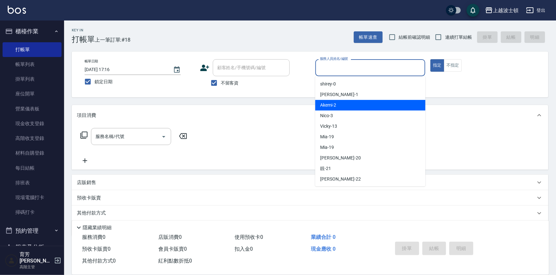
click at [364, 102] on div "Akemi -2" at bounding box center [370, 105] width 110 height 11
type input "Akemi-2"
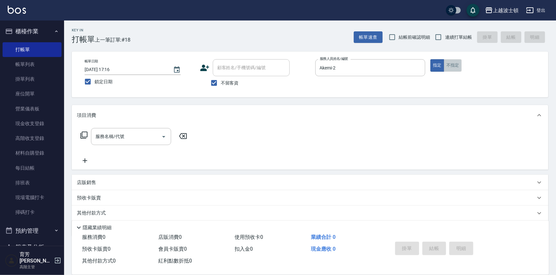
click at [454, 67] on button "不指定" at bounding box center [453, 65] width 18 height 13
click at [127, 142] on div "服務名稱/代號" at bounding box center [131, 136] width 80 height 17
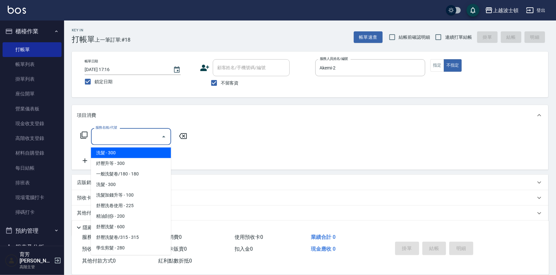
click at [132, 151] on span "洗髮 - 300" at bounding box center [131, 153] width 80 height 11
type input "洗髮(201)"
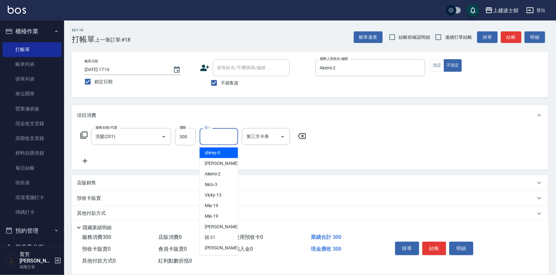
click at [231, 139] on input "洗-1" at bounding box center [219, 136] width 33 height 11
click at [225, 155] on div "Akemi -2" at bounding box center [219, 153] width 38 height 11
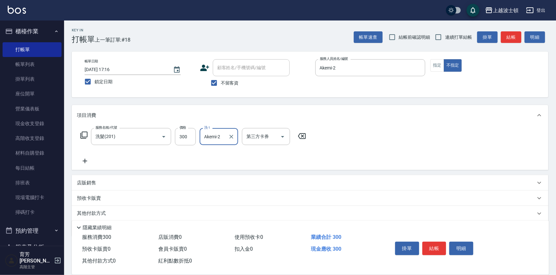
type input "Akemi-2"
click at [80, 162] on icon at bounding box center [85, 161] width 16 height 8
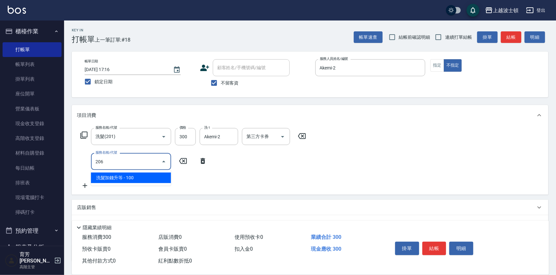
click at [163, 178] on span "洗髮加錢升等 - 100" at bounding box center [131, 178] width 80 height 11
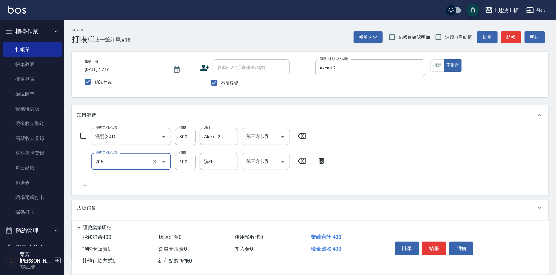
type input "洗髮加錢升等(206)"
click at [209, 164] on input "洗-1" at bounding box center [219, 161] width 33 height 11
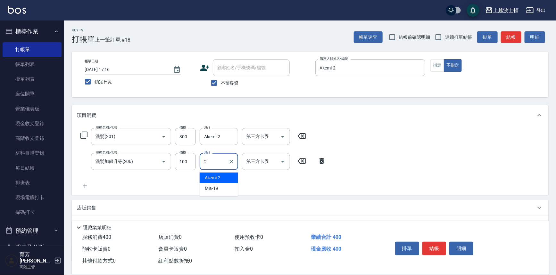
click at [219, 183] on div "Akemi -2" at bounding box center [219, 178] width 38 height 11
type input "Akemi-2"
click at [479, 174] on div "服務名稱/代號 洗髮(201) 服務名稱/代號 價格 300 價格 洗-1 Akemi-2 洗-1 第三方卡券 第三方卡券 服務名稱/代號 洗髮加錢升等(20…" at bounding box center [310, 161] width 477 height 70
click at [434, 246] on button "結帳" at bounding box center [434, 248] width 24 height 13
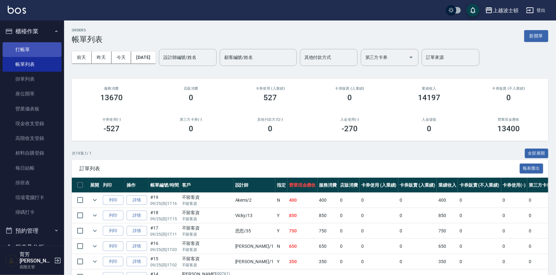
click at [34, 46] on link "打帳單" at bounding box center [32, 49] width 59 height 15
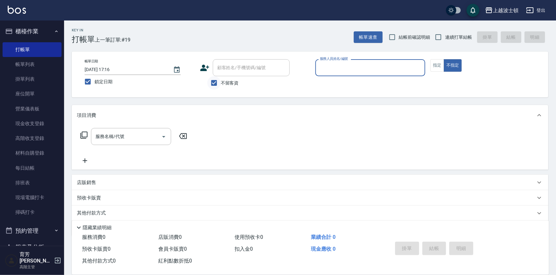
click at [215, 83] on input "不留客資" at bounding box center [213, 82] width 13 height 13
checkbox input "false"
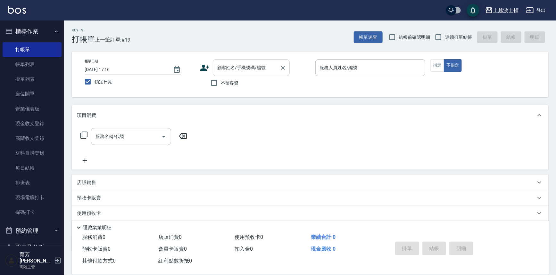
click at [222, 70] on input "顧客姓名/手機號碼/編號" at bounding box center [247, 67] width 62 height 11
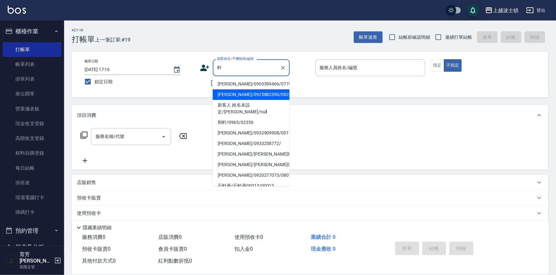
click at [230, 100] on li "[PERSON_NAME]/0925882390/0925882" at bounding box center [251, 94] width 77 height 11
type input "[PERSON_NAME]/0925882390/0925882"
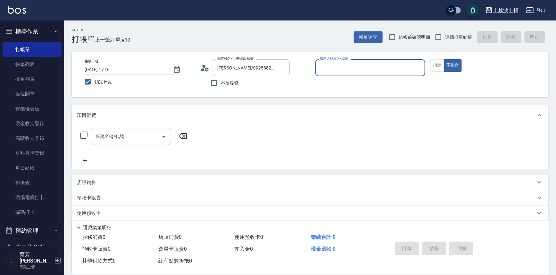
type input "Akemi-2"
click at [435, 66] on button "指定" at bounding box center [437, 65] width 14 height 13
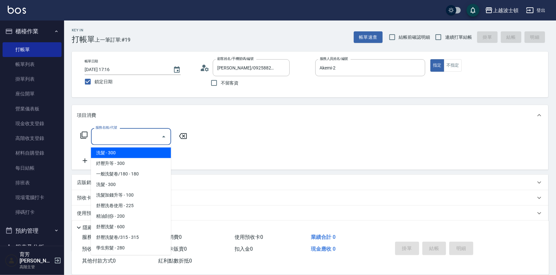
click at [135, 135] on input "服務名稱/代號" at bounding box center [126, 136] width 65 height 11
click at [138, 154] on span "洗髮 - 300" at bounding box center [131, 153] width 80 height 11
type input "洗髮(201)"
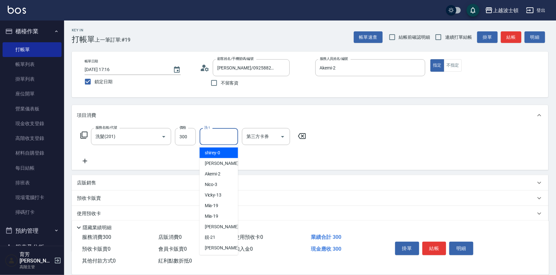
click at [222, 142] on input "洗-1" at bounding box center [219, 136] width 33 height 11
click at [225, 154] on div "Akemi -2" at bounding box center [219, 153] width 38 height 11
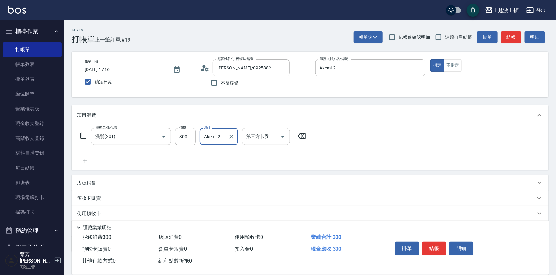
type input "Akemi-2"
click at [84, 160] on icon at bounding box center [85, 161] width 16 height 8
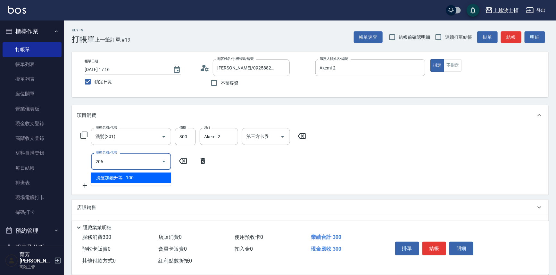
click at [142, 185] on ul "洗髮加錢升等 - 100" at bounding box center [131, 178] width 80 height 16
click at [151, 182] on span "洗髮加錢升等 - 100" at bounding box center [131, 178] width 80 height 11
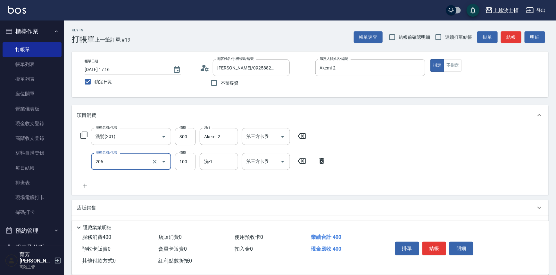
type input "洗髮加錢升等(206)"
click at [178, 169] on input "100" at bounding box center [185, 161] width 21 height 17
click at [214, 168] on div "洗-1" at bounding box center [219, 161] width 38 height 17
type input "50"
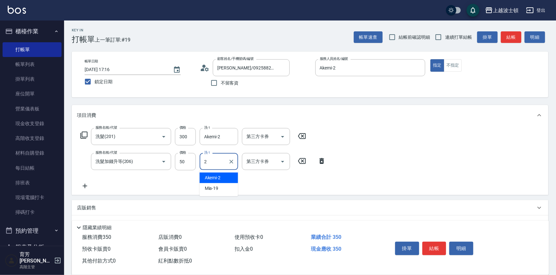
click at [218, 177] on span "Akemi -2" at bounding box center [213, 178] width 16 height 7
type input "Akemi-2"
click at [405, 158] on div "服務名稱/代號 洗髮(201) 服務名稱/代號 價格 300 價格 洗-1 Akemi-2 洗-1 第三方卡券 第三方卡券 服務名稱/代號 洗髮加錢升等(20…" at bounding box center [310, 161] width 477 height 70
click at [433, 247] on button "結帳" at bounding box center [434, 248] width 24 height 13
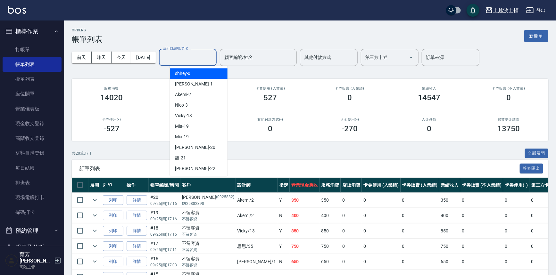
click at [203, 54] on input "設計師編號/姓名" at bounding box center [188, 57] width 52 height 11
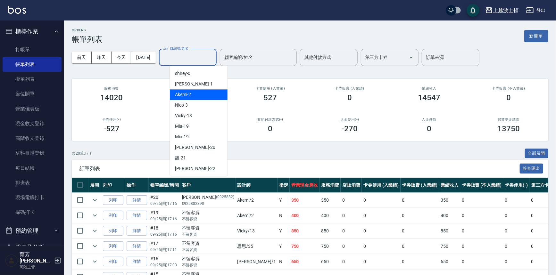
click at [205, 91] on div "Akemi -2" at bounding box center [199, 94] width 58 height 11
type input "Akemi-2"
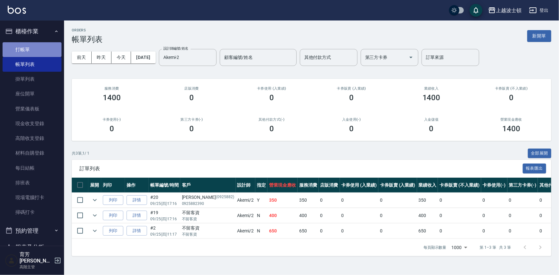
click at [45, 46] on link "打帳單" at bounding box center [32, 49] width 59 height 15
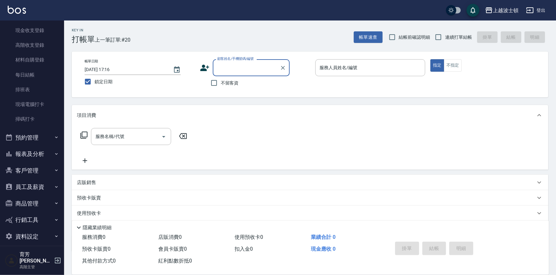
scroll to position [94, 0]
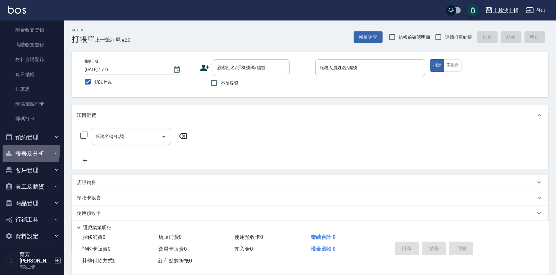
click at [14, 151] on button "報表及分析" at bounding box center [32, 154] width 59 height 17
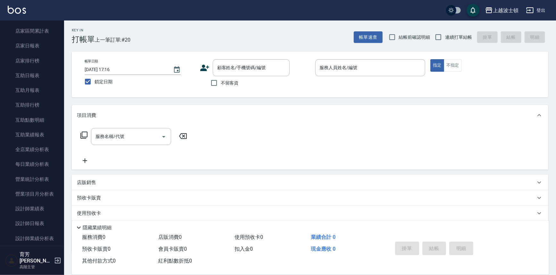
scroll to position [268, 0]
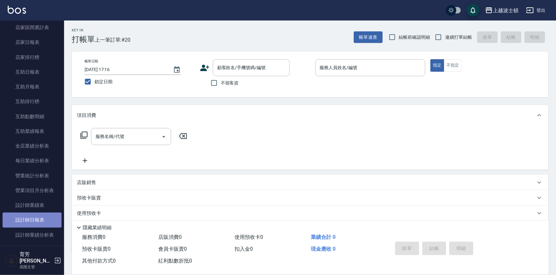
click at [35, 220] on link "設計師日報表" at bounding box center [32, 220] width 59 height 15
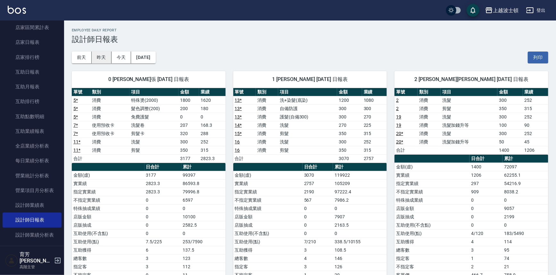
click at [102, 58] on button "昨天" at bounding box center [102, 58] width 20 height 12
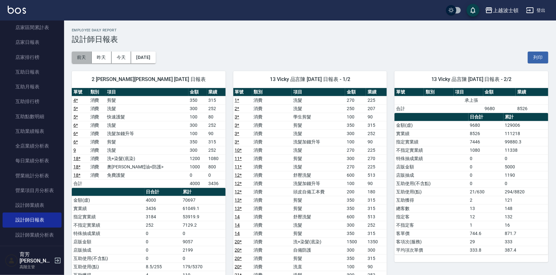
click at [83, 59] on button "前天" at bounding box center [82, 58] width 20 height 12
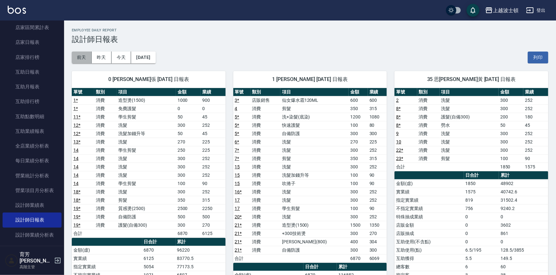
click at [83, 59] on button "前天" at bounding box center [82, 58] width 20 height 12
click at [123, 57] on button "今天" at bounding box center [122, 58] width 20 height 12
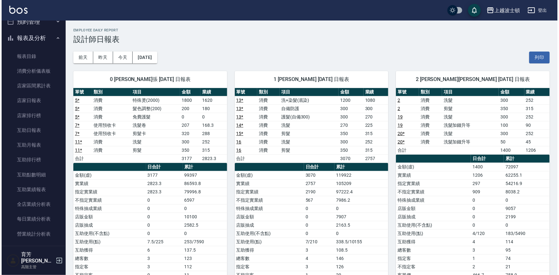
scroll to position [168, 0]
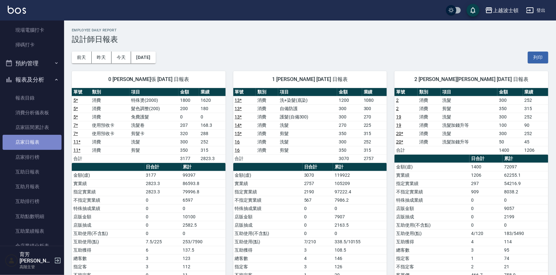
click at [32, 138] on link "店家日報表" at bounding box center [32, 142] width 59 height 15
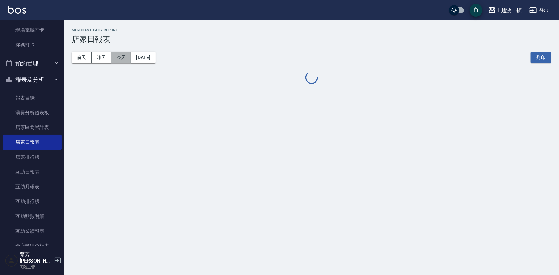
click at [123, 58] on button "今天" at bounding box center [122, 58] width 20 height 12
click at [31, 80] on button "報表及分析" at bounding box center [32, 79] width 59 height 17
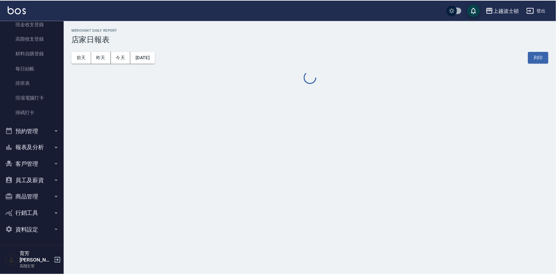
scroll to position [94, 0]
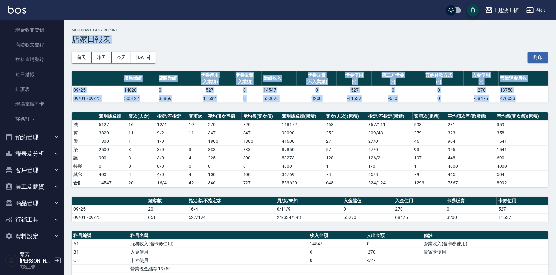
drag, startPoint x: 64, startPoint y: 103, endPoint x: 66, endPoint y: 33, distance: 70.5
click at [66, 33] on div "上越波士頓 [DATE] 店家日報表 列印時間： [DATE][PHONE_NUMBER]:38 Merchant Daily Report 店家日報表 [D…" at bounding box center [310, 210] width 492 height 378
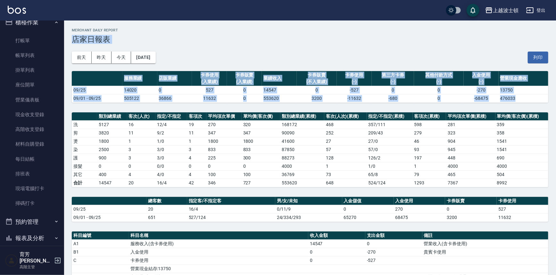
scroll to position [0, 0]
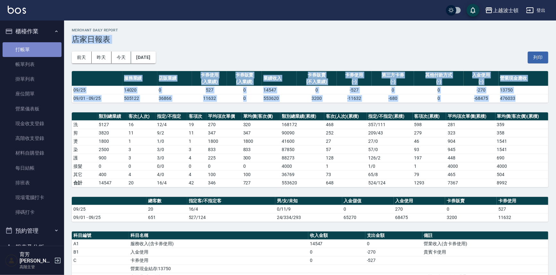
click at [38, 51] on link "打帳單" at bounding box center [32, 49] width 59 height 15
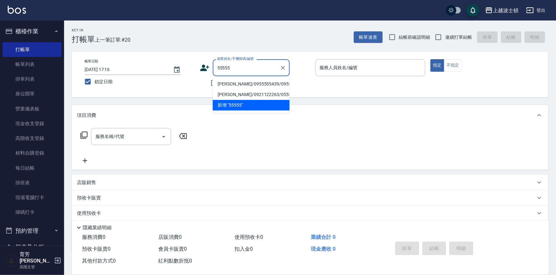
click at [231, 68] on input "55555" at bounding box center [247, 67] width 62 height 11
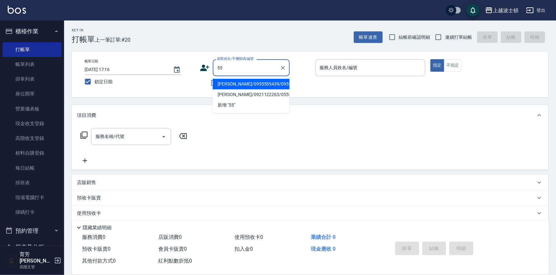
type input "5"
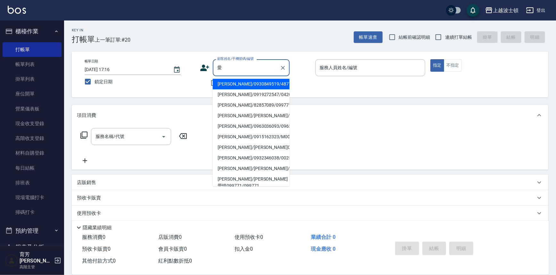
click at [253, 84] on li "[PERSON_NAME]/0930849519/48777" at bounding box center [251, 84] width 77 height 11
type input "[PERSON_NAME]/0930849519/48777"
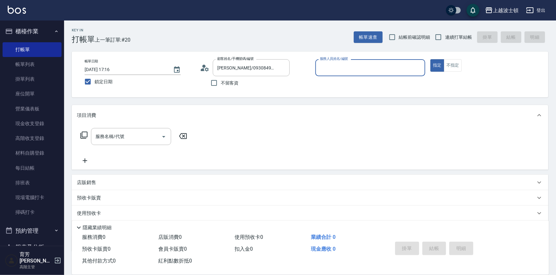
type input "[PERSON_NAME]-1"
click at [117, 140] on input "服務名稱/代號" at bounding box center [126, 136] width 65 height 11
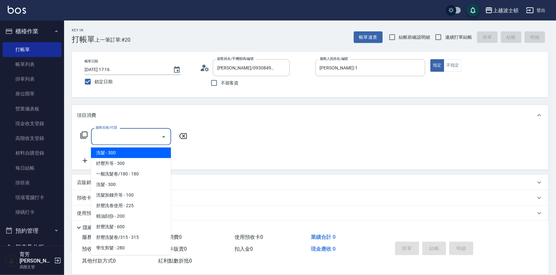
click at [120, 154] on span "洗髮 - 300" at bounding box center [131, 153] width 80 height 11
type input "洗髮(201)"
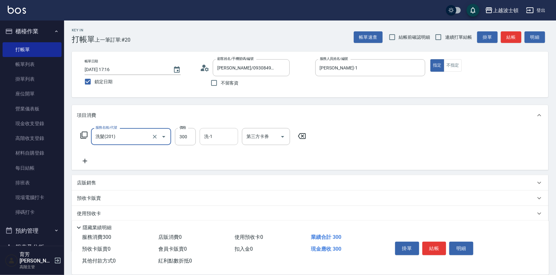
click at [219, 134] on input "洗-1" at bounding box center [219, 136] width 33 height 11
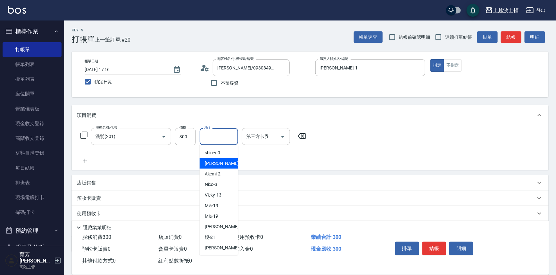
click at [214, 165] on span "[PERSON_NAME] -1" at bounding box center [224, 163] width 38 height 7
type input "[PERSON_NAME]-1"
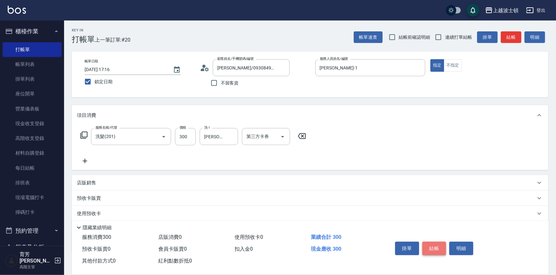
click at [433, 244] on button "結帳" at bounding box center [434, 248] width 24 height 13
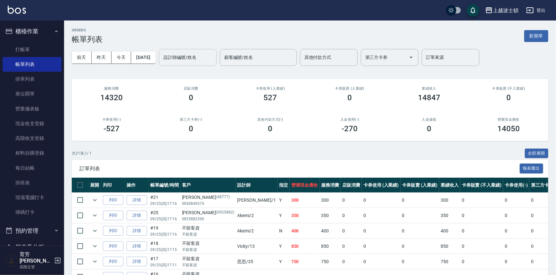
click at [189, 60] on input "設計師編號/姓名" at bounding box center [188, 57] width 52 height 11
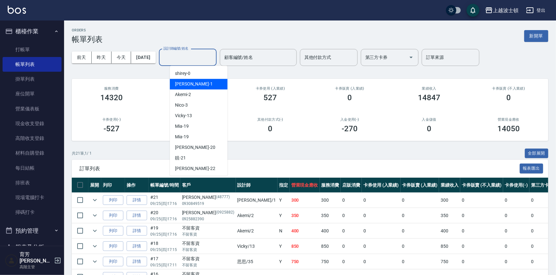
click at [186, 86] on span "[PERSON_NAME] -1" at bounding box center [194, 84] width 38 height 7
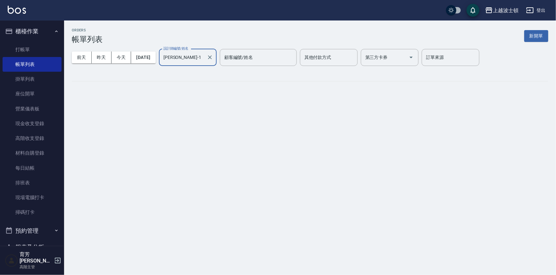
type input "[PERSON_NAME]-1"
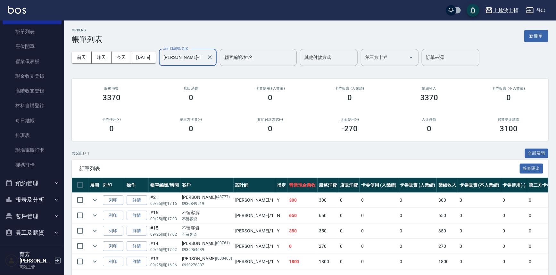
scroll to position [94, 0]
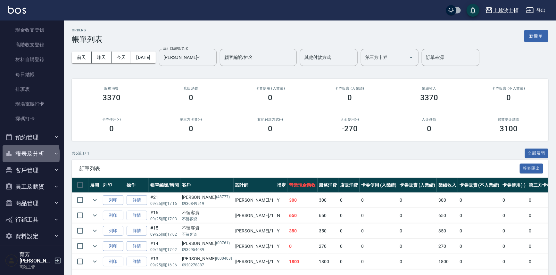
click at [21, 155] on button "報表及分析" at bounding box center [32, 154] width 59 height 17
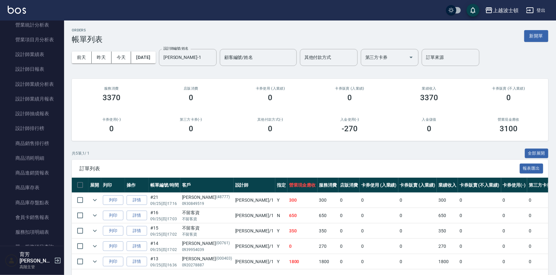
scroll to position [408, 0]
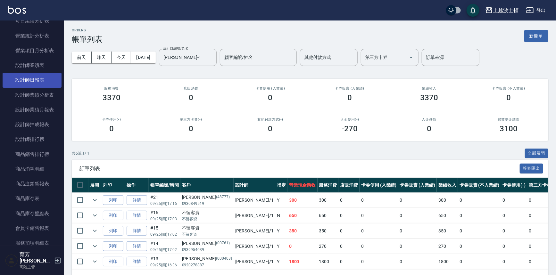
click at [44, 74] on link "設計師日報表" at bounding box center [32, 80] width 59 height 15
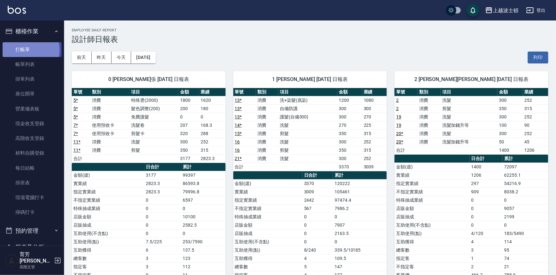
click at [29, 50] on link "打帳單" at bounding box center [32, 49] width 59 height 15
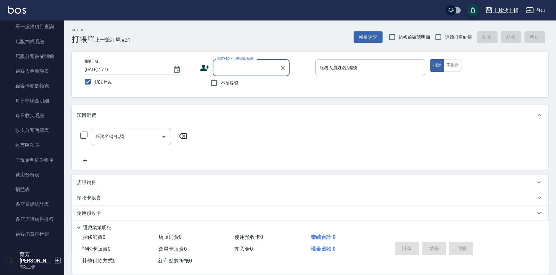
scroll to position [736, 0]
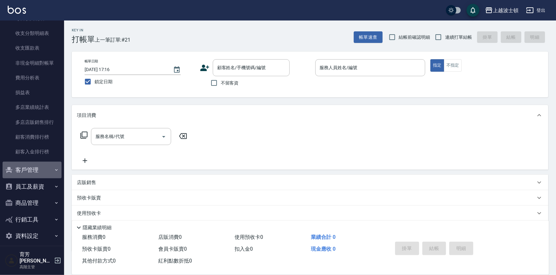
click at [38, 169] on button "客戶管理" at bounding box center [32, 170] width 59 height 17
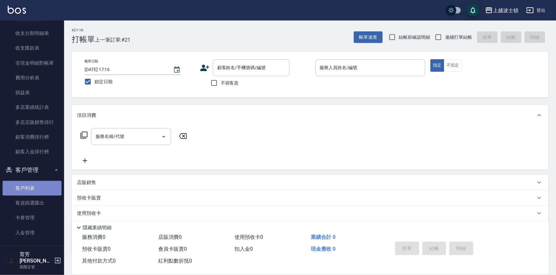
click at [37, 187] on link "客戶列表" at bounding box center [32, 188] width 59 height 15
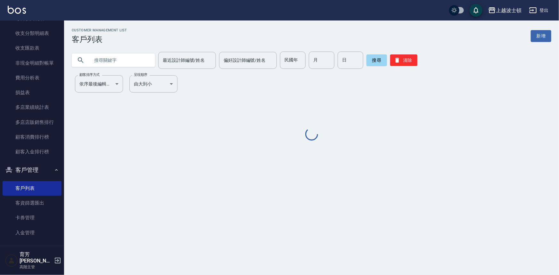
click at [96, 62] on input "text" at bounding box center [120, 60] width 60 height 17
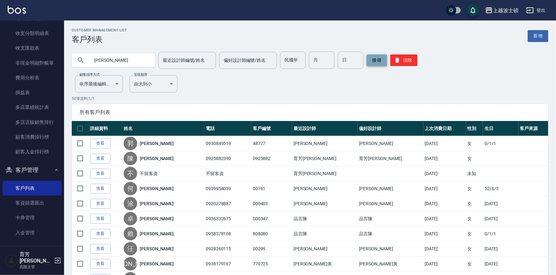
type input "[PERSON_NAME]"
click at [380, 58] on button "搜尋" at bounding box center [377, 60] width 21 height 12
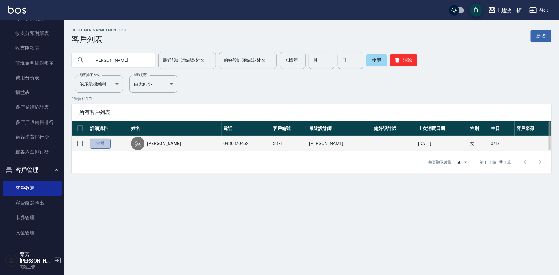
click at [109, 142] on link "查看" at bounding box center [100, 144] width 21 height 10
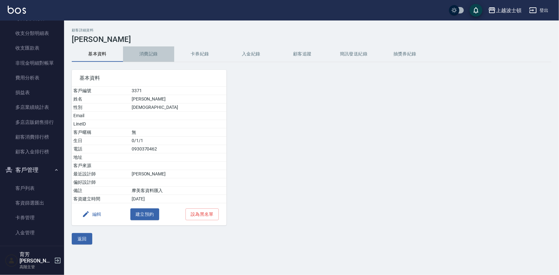
click at [152, 58] on button "消費記錄" at bounding box center [148, 53] width 51 height 15
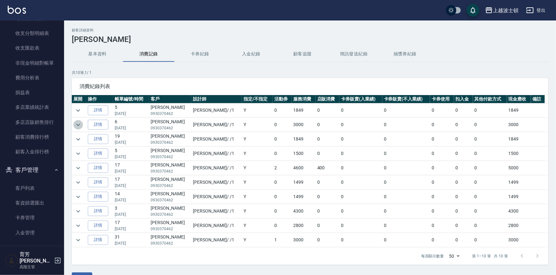
click at [80, 124] on icon "expand row" at bounding box center [78, 125] width 8 height 8
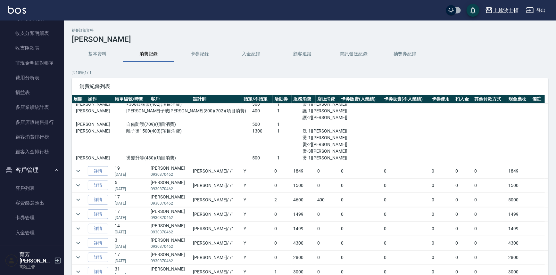
scroll to position [46, 0]
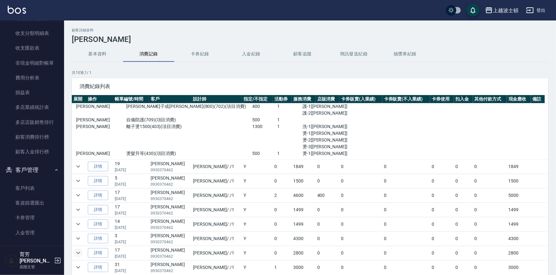
click at [77, 254] on icon "expand row" at bounding box center [78, 253] width 8 height 8
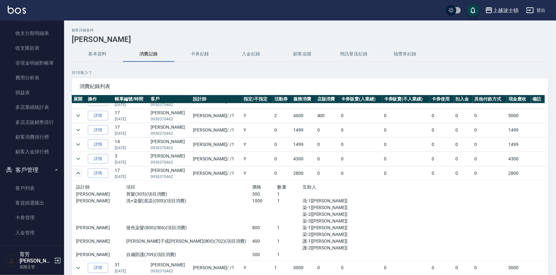
scroll to position [126, 0]
click at [73, 168] on button "expand row" at bounding box center [78, 173] width 10 height 10
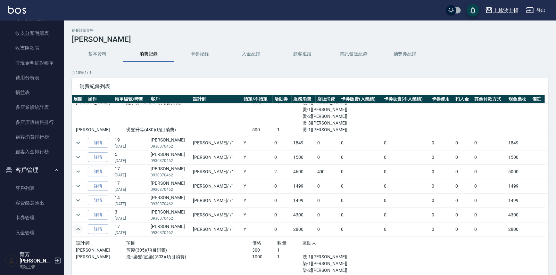
click at [73, 225] on button "expand row" at bounding box center [78, 230] width 10 height 10
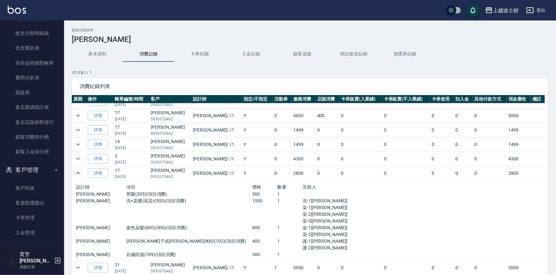
click at [73, 169] on button "expand row" at bounding box center [78, 174] width 10 height 10
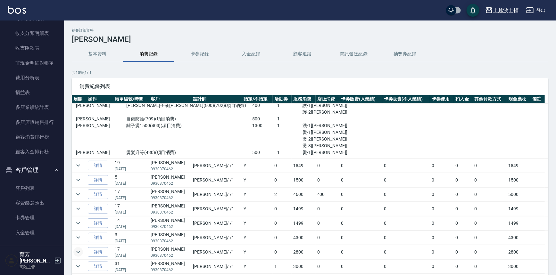
click at [73, 247] on button "expand row" at bounding box center [78, 252] width 10 height 10
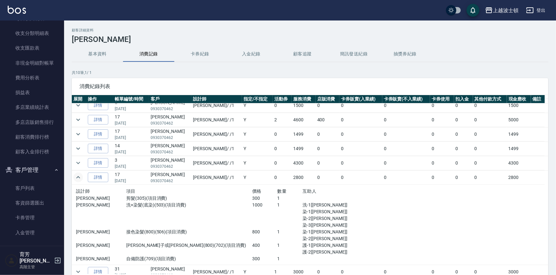
click at [73, 173] on button "expand row" at bounding box center [78, 178] width 10 height 10
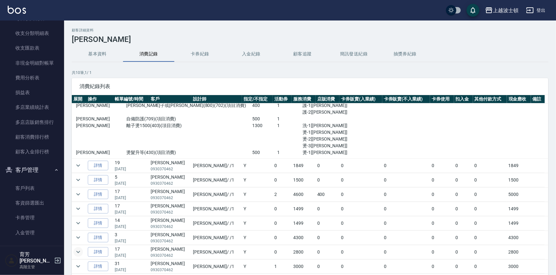
click at [73, 247] on button "expand row" at bounding box center [78, 252] width 10 height 10
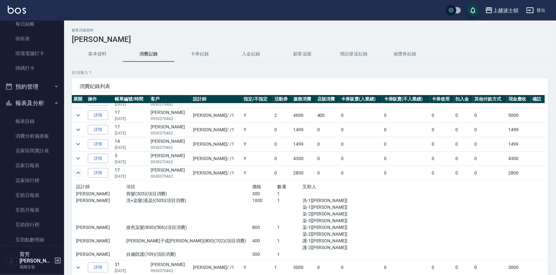
scroll to position [105, 0]
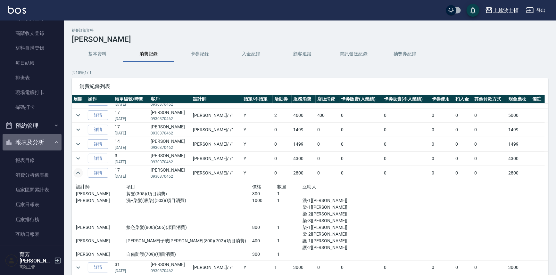
click at [54, 138] on button "報表及分析" at bounding box center [32, 142] width 59 height 17
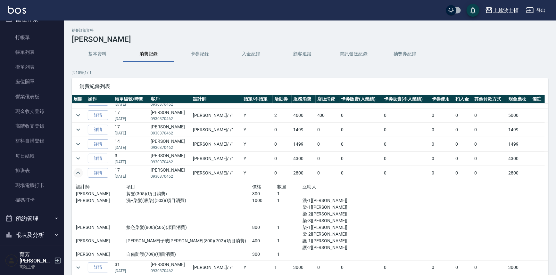
scroll to position [11, 0]
click at [33, 39] on link "打帳單" at bounding box center [32, 38] width 59 height 15
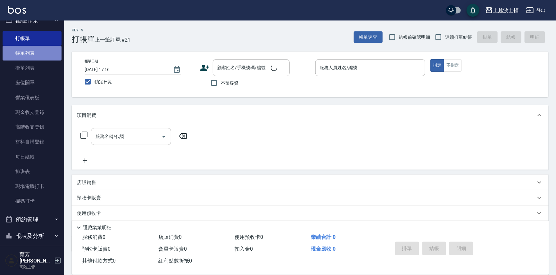
click at [36, 54] on link "帳單列表" at bounding box center [32, 53] width 59 height 15
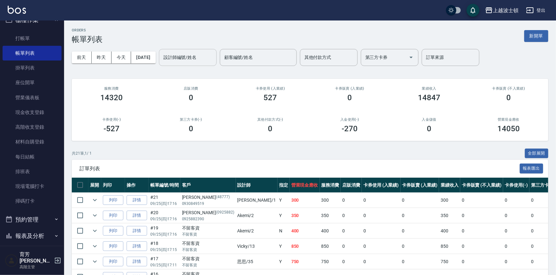
click at [214, 61] on input "設計師編號/姓名" at bounding box center [188, 57] width 52 height 11
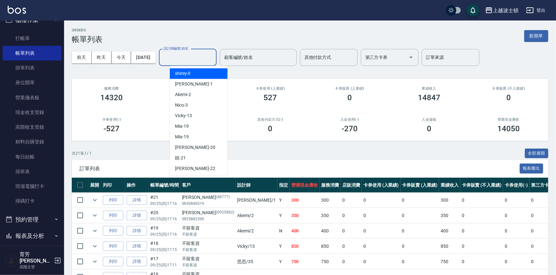
click at [213, 73] on div "shirey -0" at bounding box center [199, 73] width 58 height 11
type input "shirey-0"
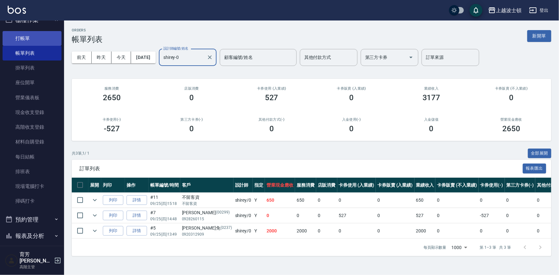
click at [29, 40] on link "打帳單" at bounding box center [32, 38] width 59 height 15
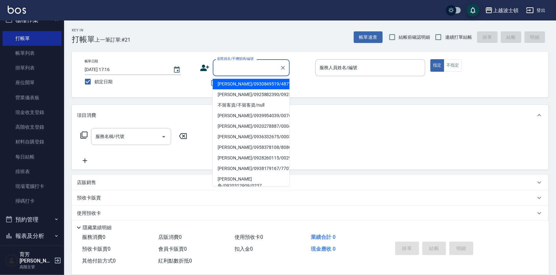
click at [226, 69] on input "顧客姓名/手機號碼/編號" at bounding box center [247, 67] width 62 height 11
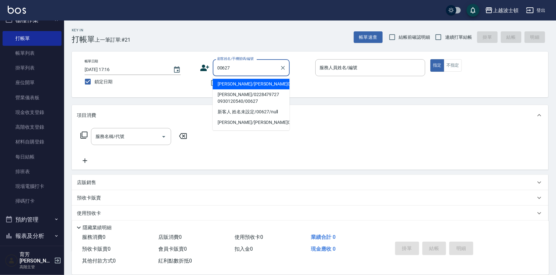
click at [244, 84] on li "[PERSON_NAME]/[PERSON_NAME]00627/00627" at bounding box center [251, 84] width 77 height 11
type input "[PERSON_NAME]/[PERSON_NAME]00627/00627"
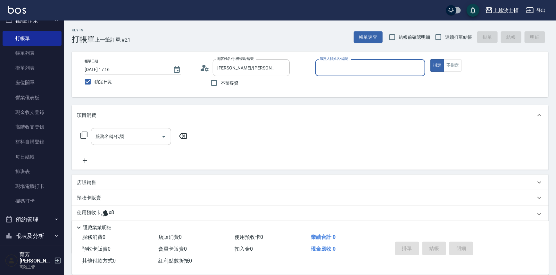
click at [349, 70] on input "服務人員姓名/編號" at bounding box center [370, 67] width 104 height 11
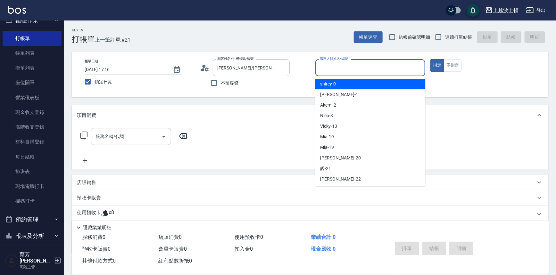
click at [350, 83] on div "shirey -0" at bounding box center [370, 84] width 110 height 11
type input "shirey-0"
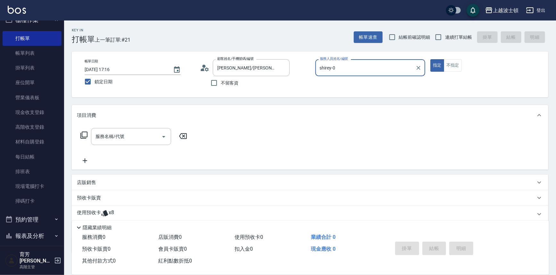
click at [110, 213] on span "x8" at bounding box center [111, 215] width 5 height 10
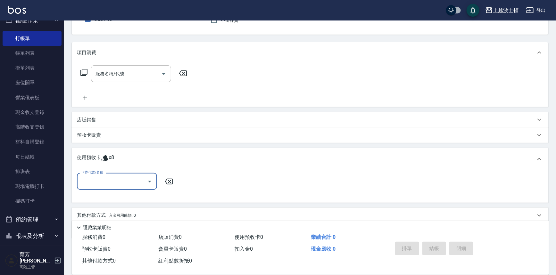
scroll to position [64, 0]
click at [153, 178] on icon "Open" at bounding box center [150, 181] width 8 height 8
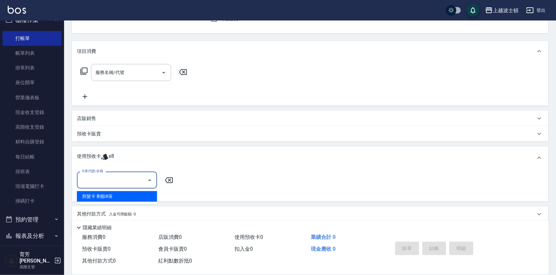
click at [146, 195] on div "剪髮卡 剩餘8張" at bounding box center [117, 196] width 80 height 11
type input "剪髮卡"
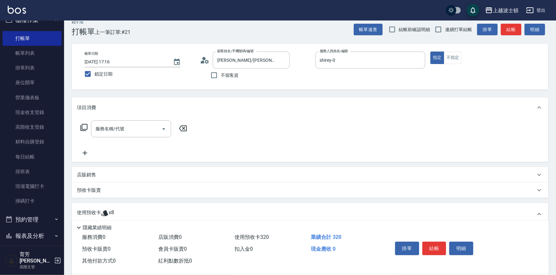
scroll to position [0, 0]
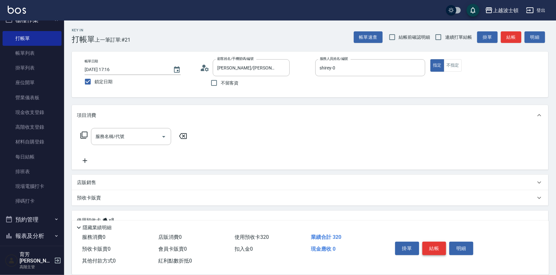
click at [435, 245] on button "結帳" at bounding box center [434, 248] width 24 height 13
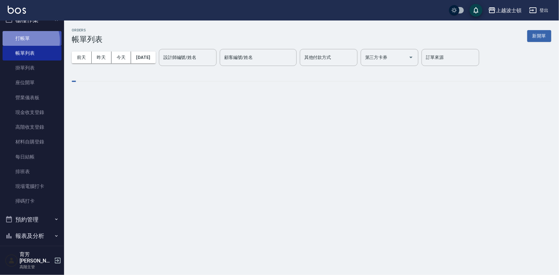
click at [25, 40] on link "打帳單" at bounding box center [32, 38] width 59 height 15
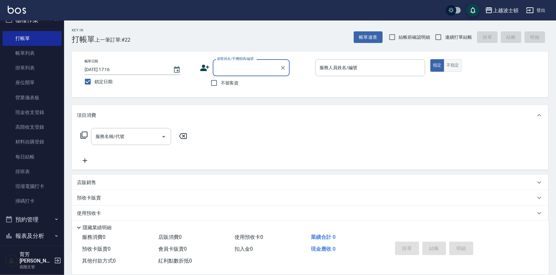
click at [456, 61] on button "不指定" at bounding box center [453, 65] width 18 height 13
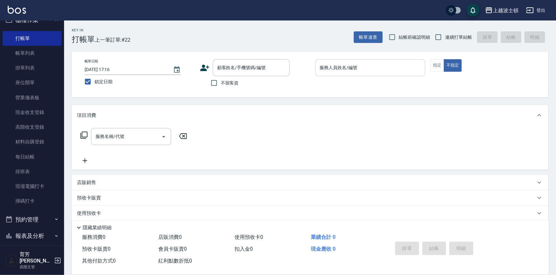
click at [371, 69] on input "服務人員姓名/編號" at bounding box center [370, 67] width 104 height 11
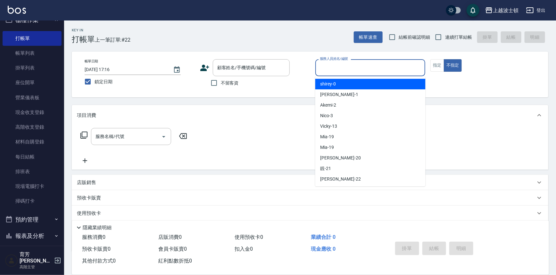
drag, startPoint x: 366, startPoint y: 85, endPoint x: 232, endPoint y: 110, distance: 136.2
click at [358, 87] on div "shirey -0" at bounding box center [370, 84] width 110 height 11
type input "shirey-0"
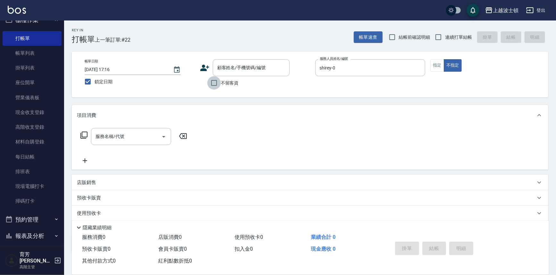
click at [218, 79] on input "不留客資" at bounding box center [213, 82] width 13 height 13
checkbox input "true"
click at [82, 134] on icon at bounding box center [83, 135] width 7 height 7
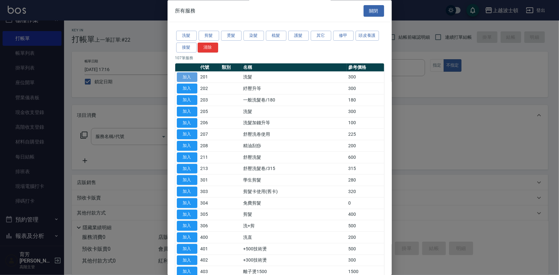
click at [191, 76] on button "加入" at bounding box center [187, 77] width 21 height 10
type input "洗髮(201)"
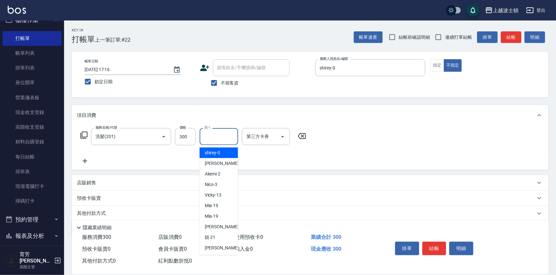
click at [224, 135] on input "洗-1" at bounding box center [219, 136] width 33 height 11
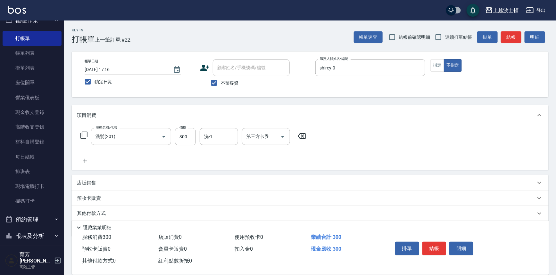
click at [300, 134] on icon at bounding box center [302, 136] width 16 height 8
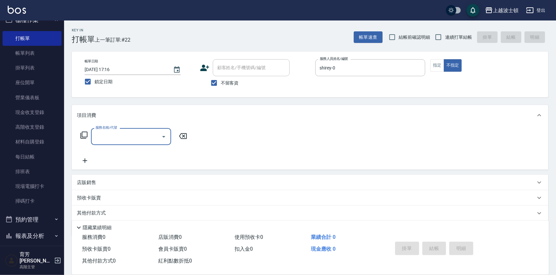
click at [85, 134] on icon at bounding box center [84, 135] width 8 height 8
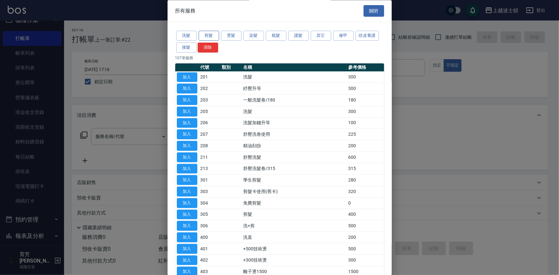
click at [203, 33] on button "剪髮" at bounding box center [209, 36] width 21 height 10
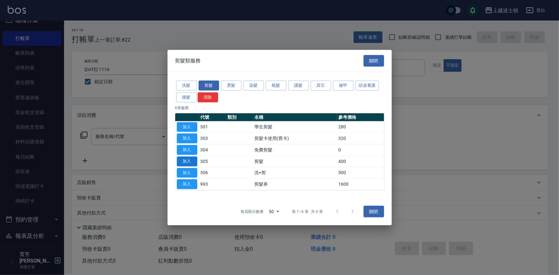
click at [188, 158] on button "加入" at bounding box center [187, 161] width 21 height 10
type input "剪髮(305)"
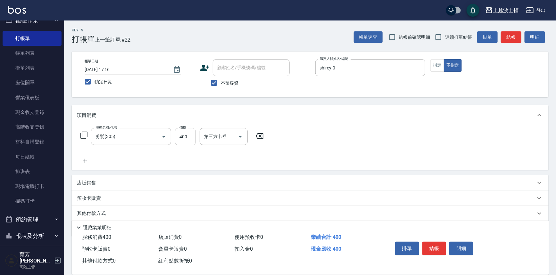
click at [195, 140] on input "400" at bounding box center [185, 136] width 21 height 17
type input "350"
click at [437, 249] on button "結帳" at bounding box center [434, 248] width 24 height 13
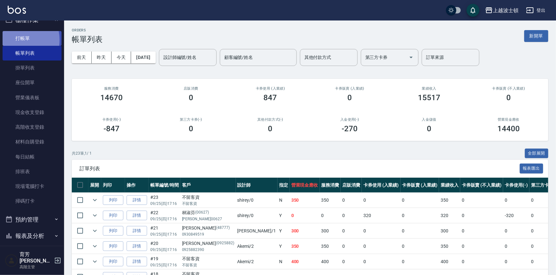
click at [13, 40] on link "打帳單" at bounding box center [32, 38] width 59 height 15
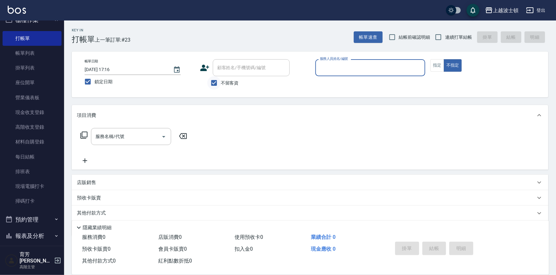
click at [220, 80] on input "不留客資" at bounding box center [213, 82] width 13 height 13
checkbox input "false"
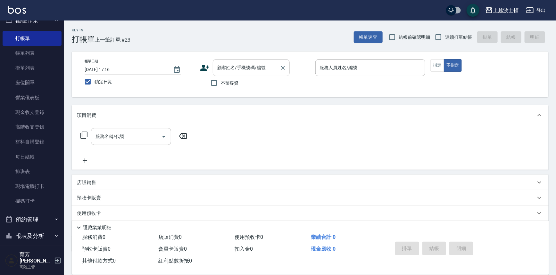
click at [230, 70] on input "顧客姓名/手機號碼/編號" at bounding box center [247, 67] width 62 height 11
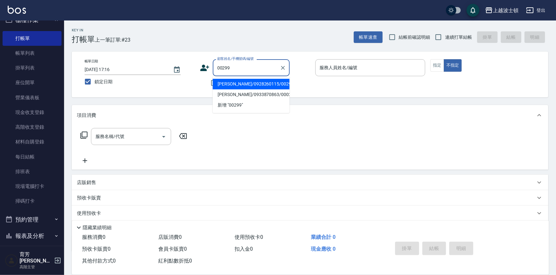
click at [248, 83] on li "[PERSON_NAME]/0928260115/00299" at bounding box center [251, 84] width 77 height 11
type input "[PERSON_NAME]/0928260115/00299"
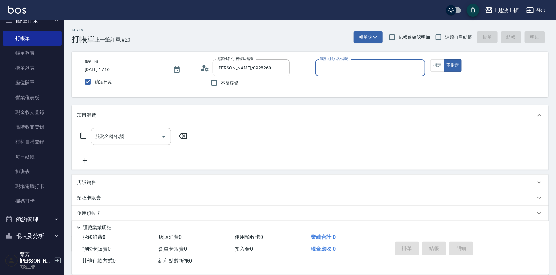
type input "shirey-0"
click at [203, 67] on icon at bounding box center [205, 68] width 10 height 10
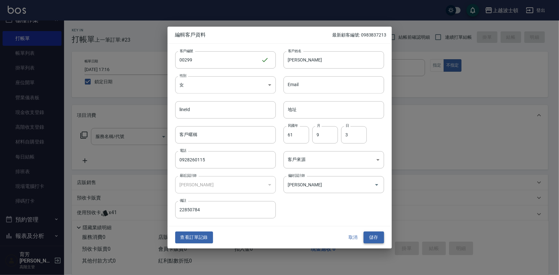
click at [375, 235] on button "儲存" at bounding box center [374, 238] width 21 height 12
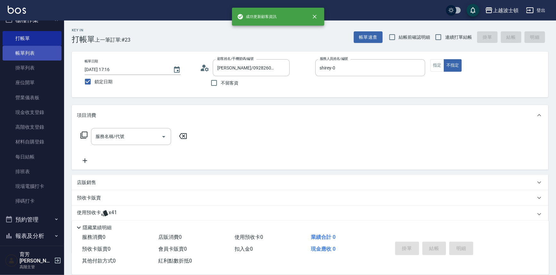
click at [34, 53] on link "帳單列表" at bounding box center [32, 53] width 59 height 15
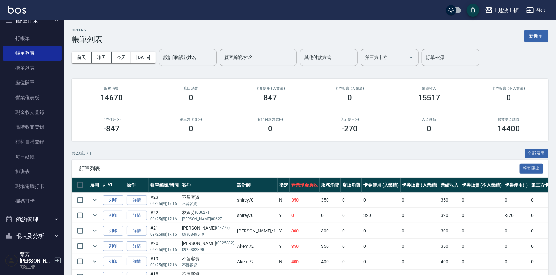
click at [188, 54] on input "設計師編號/姓名" at bounding box center [188, 57] width 52 height 11
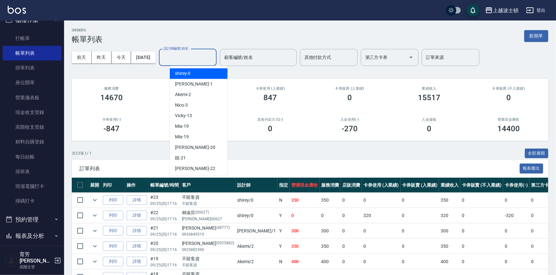
click at [193, 71] on div "shirey -0" at bounding box center [199, 73] width 58 height 11
type input "shirey-0"
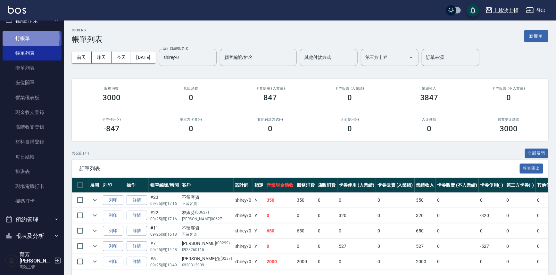
click at [17, 37] on link "打帳單" at bounding box center [32, 38] width 59 height 15
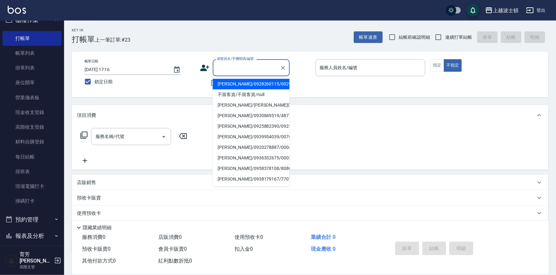
click at [253, 71] on input "顧客姓名/手機號碼/編號" at bounding box center [247, 67] width 62 height 11
click at [254, 80] on li "[PERSON_NAME]/0222835195/000885" at bounding box center [251, 84] width 77 height 11
type input "[PERSON_NAME]/0222835195/000885"
type input "shirey-0"
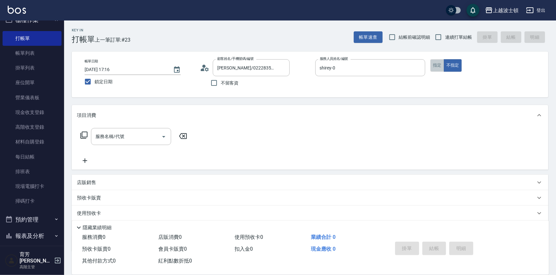
click at [434, 67] on button "指定" at bounding box center [437, 65] width 14 height 13
click at [82, 133] on icon at bounding box center [84, 135] width 8 height 8
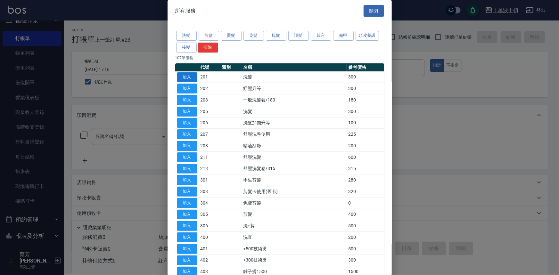
click at [182, 73] on button "加入" at bounding box center [187, 77] width 21 height 10
type input "洗髮(201)"
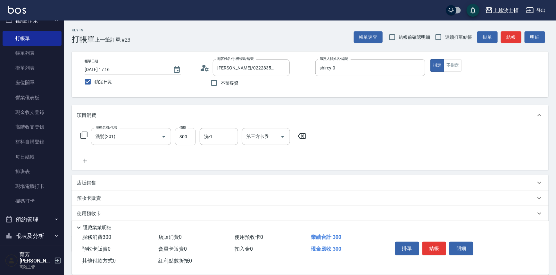
click at [189, 133] on input "300" at bounding box center [185, 136] width 21 height 17
click at [216, 130] on div "洗-1" at bounding box center [219, 136] width 38 height 17
type input "270"
click at [221, 165] on span "[PERSON_NAME]-25" at bounding box center [225, 163] width 40 height 7
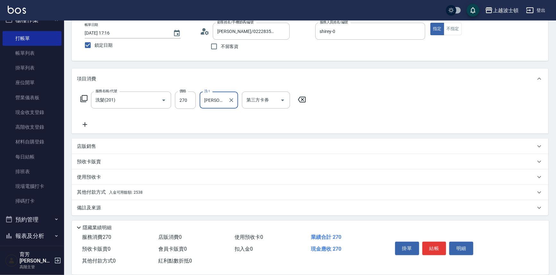
scroll to position [37, 0]
type input "[PERSON_NAME]-25"
click at [132, 194] on span "入金可用餘額: 2538" at bounding box center [126, 192] width 34 height 4
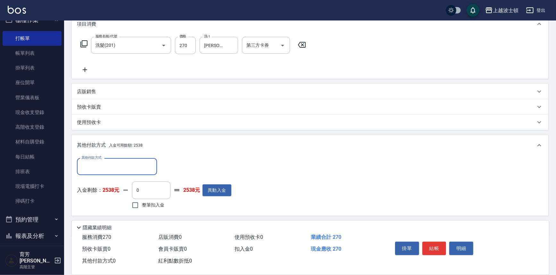
scroll to position [98, 0]
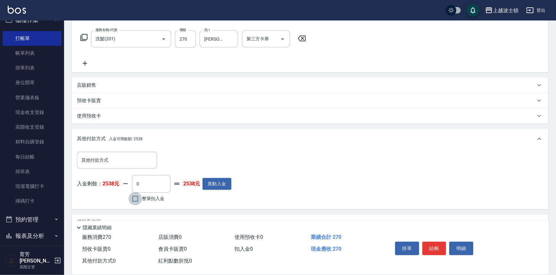
click at [136, 199] on input "整筆扣入金" at bounding box center [135, 198] width 13 height 13
checkbox input "true"
type input "270"
click at [432, 244] on button "結帳" at bounding box center [434, 248] width 24 height 13
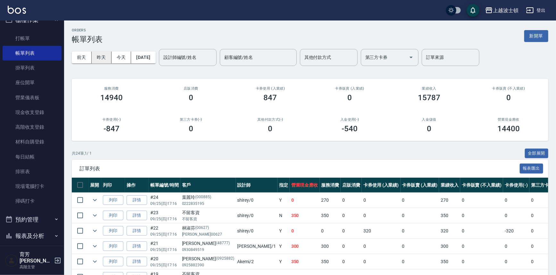
click at [105, 58] on button "昨天" at bounding box center [102, 58] width 20 height 12
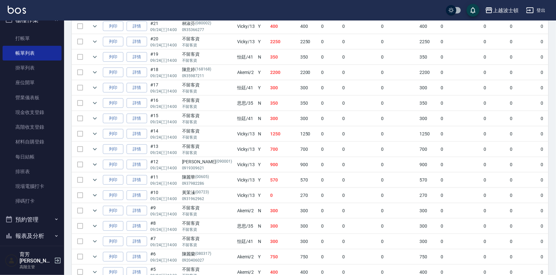
scroll to position [224, 0]
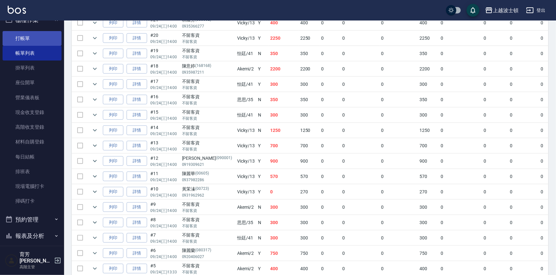
click at [14, 38] on link "打帳單" at bounding box center [32, 38] width 59 height 15
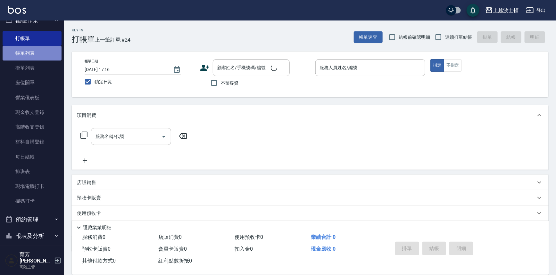
click at [36, 55] on link "帳單列表" at bounding box center [32, 53] width 59 height 15
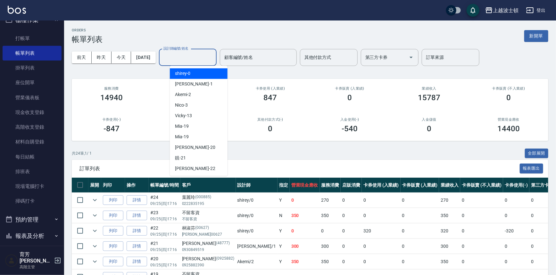
click at [205, 60] on input "設計師編號/姓名" at bounding box center [188, 57] width 52 height 11
click at [208, 72] on div "shirey -0" at bounding box center [199, 73] width 58 height 11
type input "shirey-0"
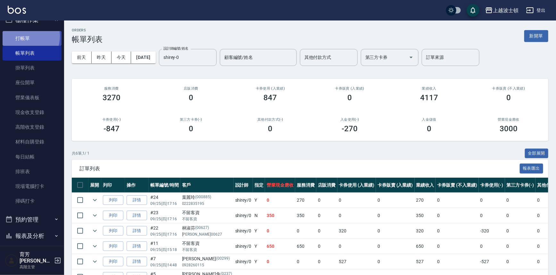
click at [26, 36] on link "打帳單" at bounding box center [32, 38] width 59 height 15
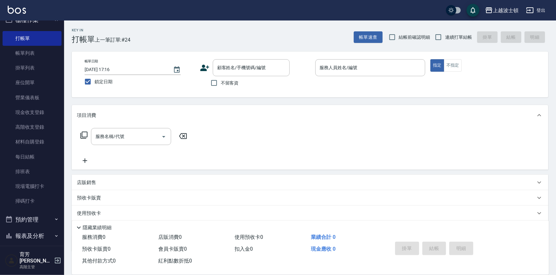
drag, startPoint x: 235, startPoint y: 90, endPoint x: 238, endPoint y: 88, distance: 4.2
click at [235, 89] on label "不留客資" at bounding box center [222, 82] width 31 height 13
click at [221, 89] on input "不留客資" at bounding box center [213, 82] width 13 height 13
checkbox input "true"
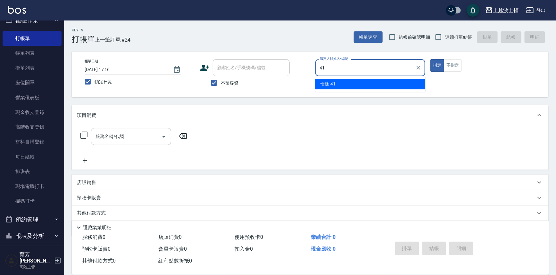
type input "怡廷-41"
type button "true"
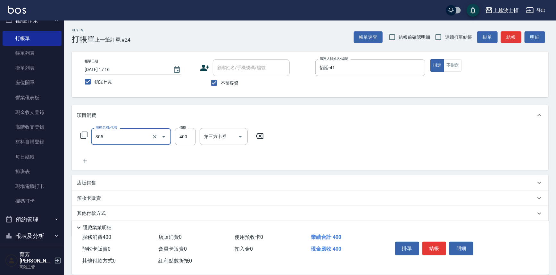
type input "剪髮(305)"
type input "350"
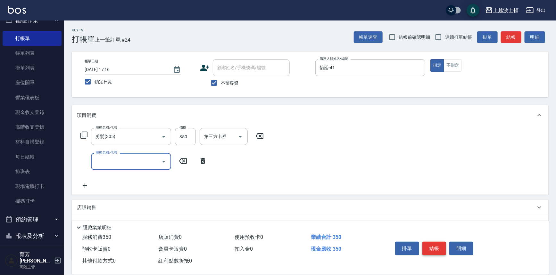
drag, startPoint x: 435, startPoint y: 249, endPoint x: 436, endPoint y: 239, distance: 10.3
click at [435, 248] on button "結帳" at bounding box center [434, 248] width 24 height 13
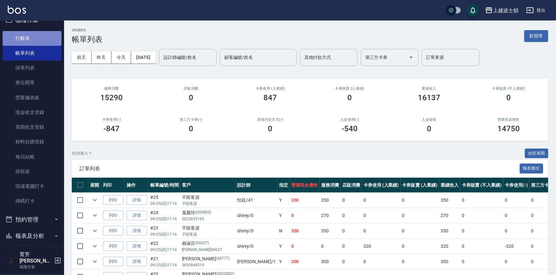
click at [47, 39] on link "打帳單" at bounding box center [32, 38] width 59 height 15
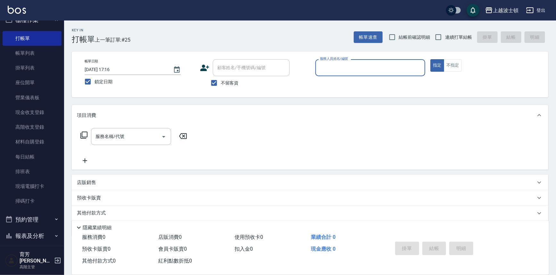
click at [342, 70] on input "服務人員姓名/編號" at bounding box center [370, 67] width 104 height 11
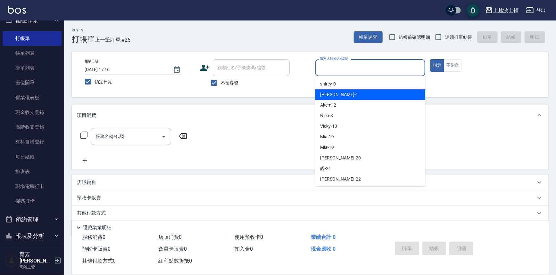
click at [333, 93] on div "[PERSON_NAME] -1" at bounding box center [370, 94] width 110 height 11
type input "[PERSON_NAME]-1"
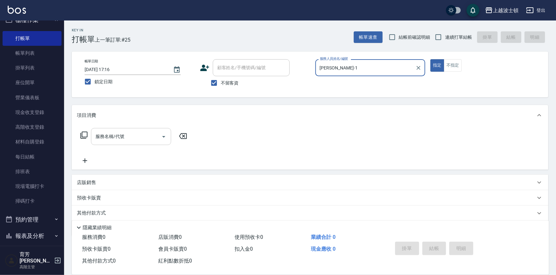
drag, startPoint x: 109, startPoint y: 135, endPoint x: 110, endPoint y: 144, distance: 8.7
click at [109, 136] on input "服務名稱/代號" at bounding box center [126, 136] width 65 height 11
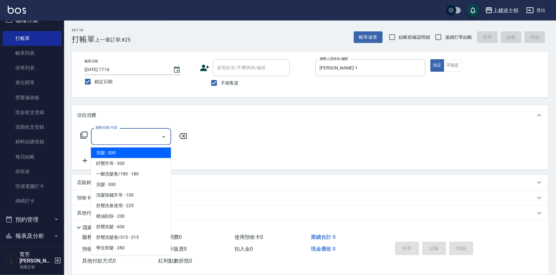
click at [110, 151] on span "洗髮 - 300" at bounding box center [131, 153] width 80 height 11
type input "洗髮(201)"
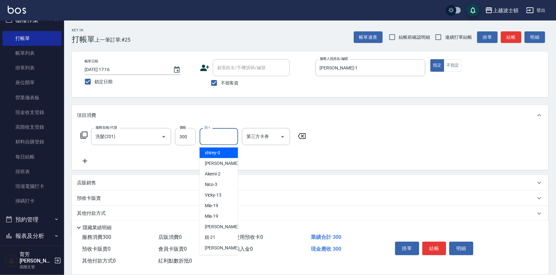
click at [208, 137] on input "洗-1" at bounding box center [219, 136] width 33 height 11
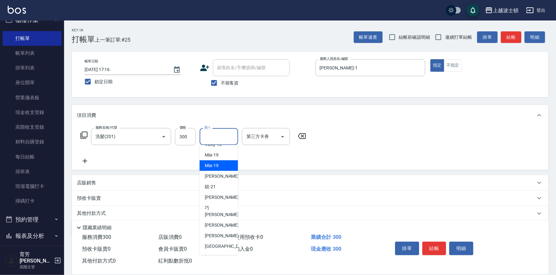
scroll to position [56, 0]
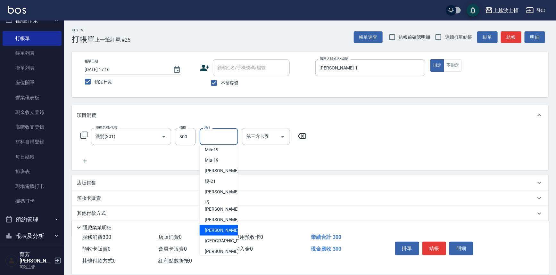
click at [220, 227] on span "[PERSON_NAME]-25" at bounding box center [225, 230] width 40 height 7
type input "[PERSON_NAME]-25"
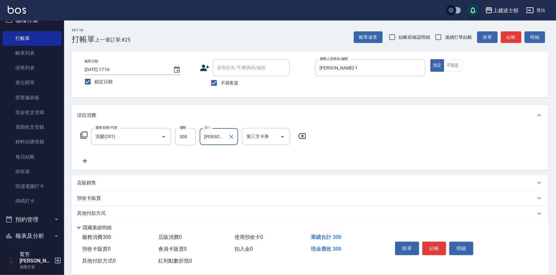
click at [432, 247] on button "結帳" at bounding box center [434, 248] width 24 height 13
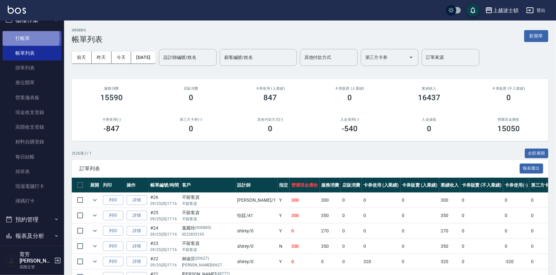
click at [19, 38] on link "打帳單" at bounding box center [32, 38] width 59 height 15
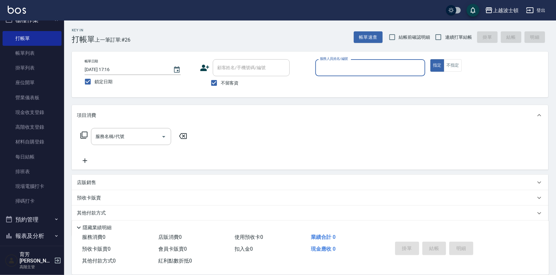
click at [371, 71] on input "服務人員姓名/編號" at bounding box center [370, 67] width 104 height 11
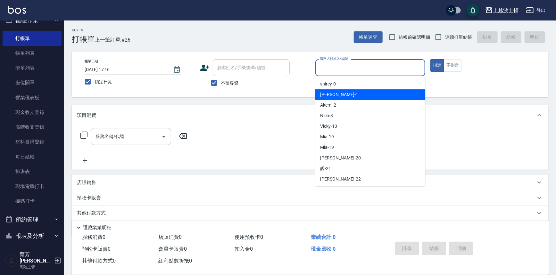
click at [361, 89] on div "[PERSON_NAME] -1" at bounding box center [370, 94] width 110 height 11
type input "[PERSON_NAME]-1"
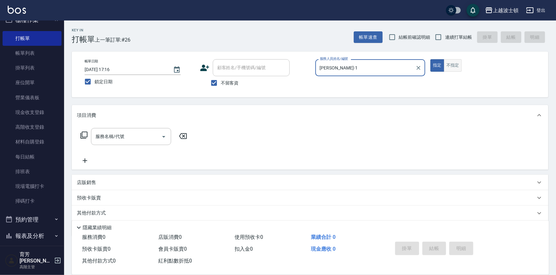
click at [451, 68] on button "不指定" at bounding box center [453, 65] width 18 height 13
click at [100, 136] on input "服務名稱/代號" at bounding box center [126, 136] width 65 height 11
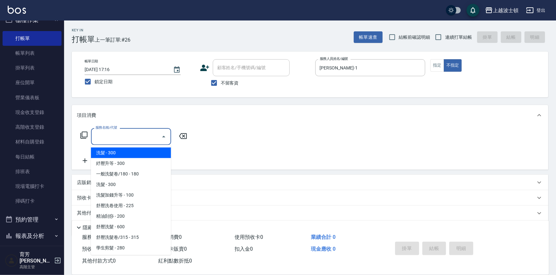
click at [107, 149] on span "洗髮 - 300" at bounding box center [131, 153] width 80 height 11
type input "洗髮(201)"
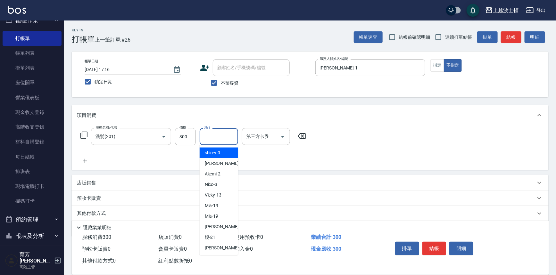
click at [223, 135] on input "洗-1" at bounding box center [219, 136] width 33 height 11
click at [217, 164] on span "[PERSON_NAME] -1" at bounding box center [224, 163] width 38 height 7
type input "[PERSON_NAME]-1"
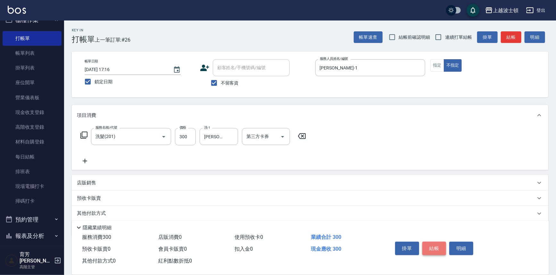
click at [431, 248] on button "結帳" at bounding box center [434, 248] width 24 height 13
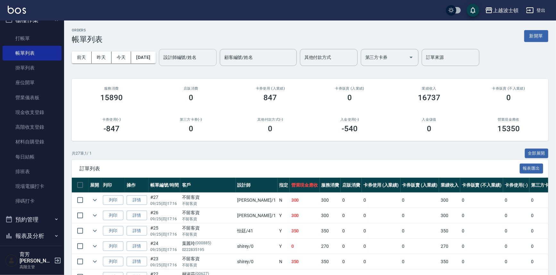
click at [189, 61] on input "設計師編號/姓名" at bounding box center [188, 57] width 52 height 11
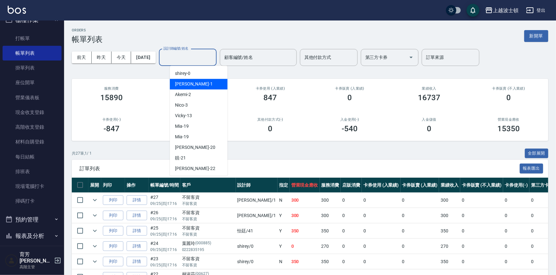
click at [188, 81] on span "[PERSON_NAME] -1" at bounding box center [194, 84] width 38 height 7
type input "[PERSON_NAME]-1"
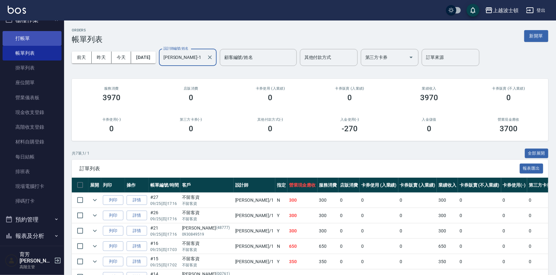
click at [38, 34] on link "打帳單" at bounding box center [32, 38] width 59 height 15
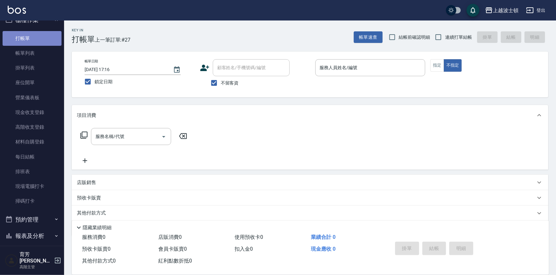
click at [38, 34] on link "打帳單" at bounding box center [32, 38] width 59 height 15
click at [324, 59] on div "服務人員姓名/編號" at bounding box center [370, 67] width 110 height 17
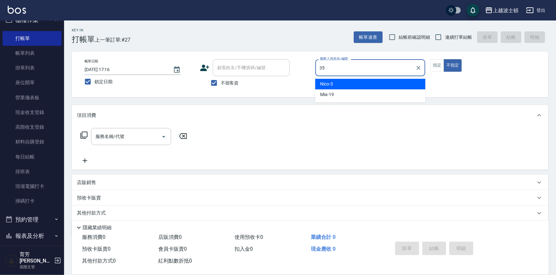
type input "思思-35"
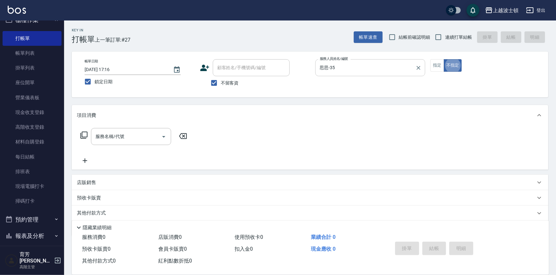
type button "false"
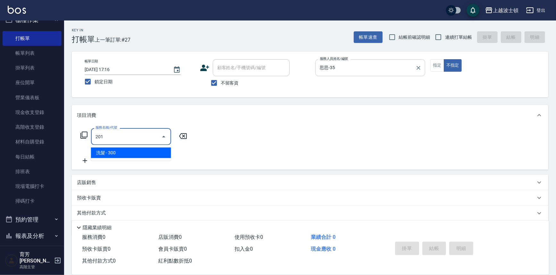
type input "洗髮(201)"
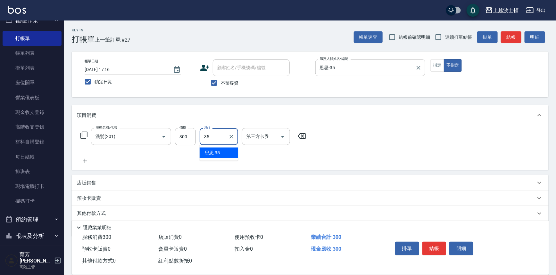
type input "思思-35"
click at [435, 247] on button "結帳" at bounding box center [434, 248] width 24 height 13
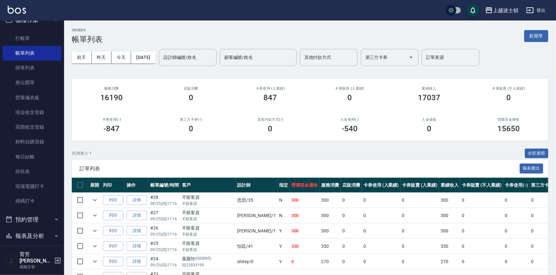
click at [27, 13] on div "上越波士頓 登出" at bounding box center [278, 10] width 556 height 21
click at [9, 12] on img at bounding box center [17, 10] width 18 height 8
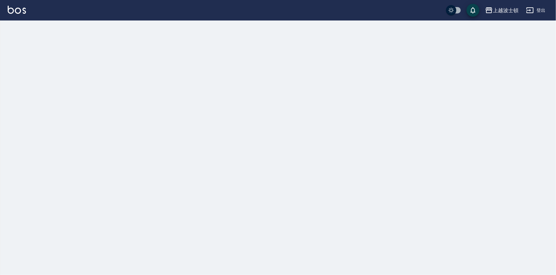
click at [9, 12] on img at bounding box center [17, 10] width 18 height 8
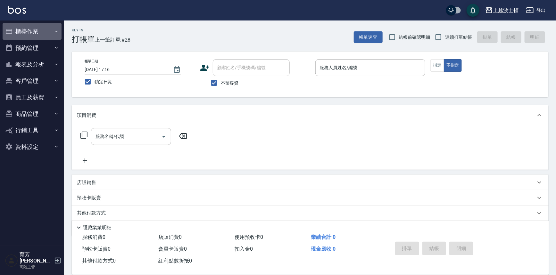
click at [31, 29] on button "櫃檯作業" at bounding box center [32, 31] width 59 height 17
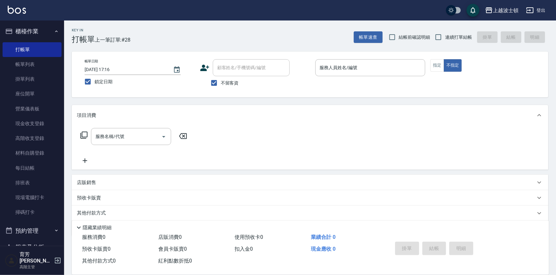
drag, startPoint x: 45, startPoint y: 63, endPoint x: 343, endPoint y: 98, distance: 300.5
click at [45, 64] on link "帳單列表" at bounding box center [32, 64] width 59 height 15
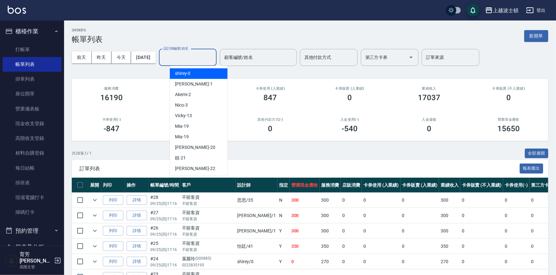
click at [187, 61] on input "設計師編號/姓名" at bounding box center [188, 57] width 52 height 11
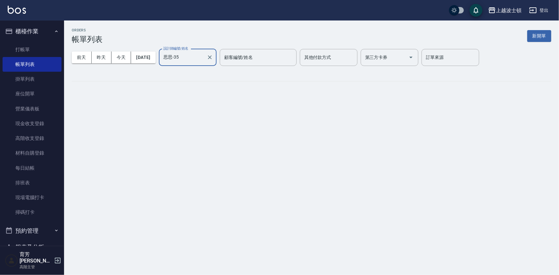
type input "思思-35"
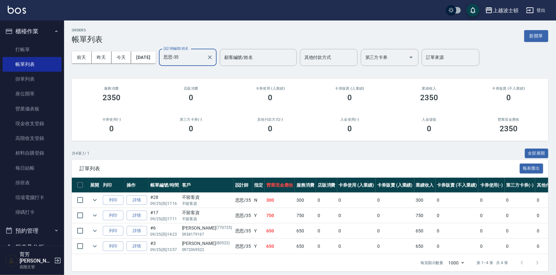
click at [6, 8] on div "上越波士頓 登出" at bounding box center [278, 10] width 556 height 21
click at [7, 7] on div "上越波士頓 登出" at bounding box center [278, 10] width 556 height 21
drag, startPoint x: 7, startPoint y: 7, endPoint x: 7, endPoint y: 3, distance: 3.9
click at [7, 7] on div "上越波士頓 登出" at bounding box center [278, 10] width 556 height 21
click at [9, 9] on img at bounding box center [17, 10] width 18 height 8
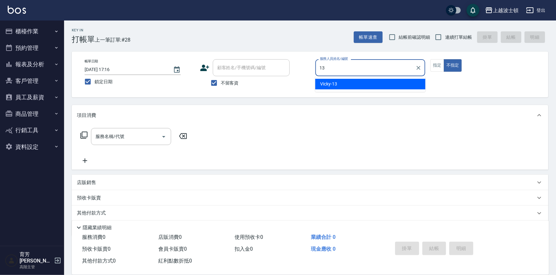
type input "Vicky-13"
type button "false"
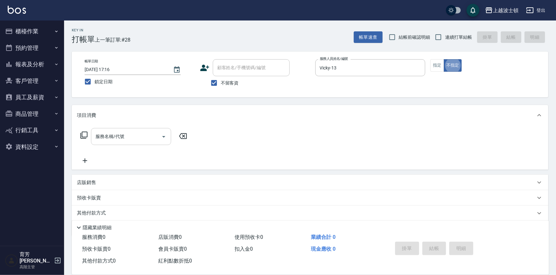
click at [114, 138] on input "服務名稱/代號" at bounding box center [126, 136] width 65 height 11
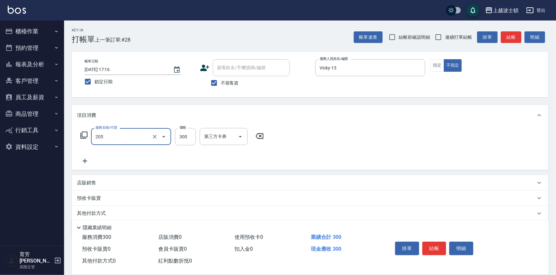
type input "洗髮(205)"
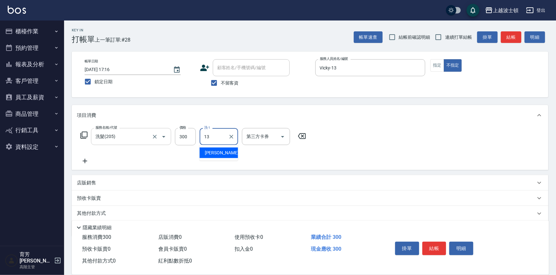
type input "Vicky-13"
click at [436, 250] on button "結帳" at bounding box center [434, 248] width 24 height 13
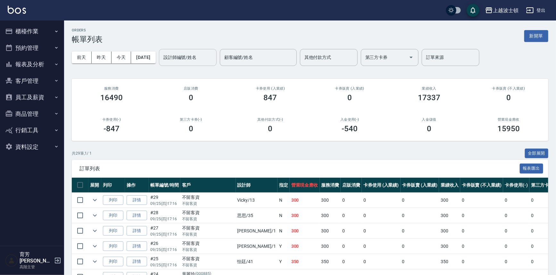
click at [182, 50] on div "設計師編號/姓名" at bounding box center [188, 57] width 58 height 17
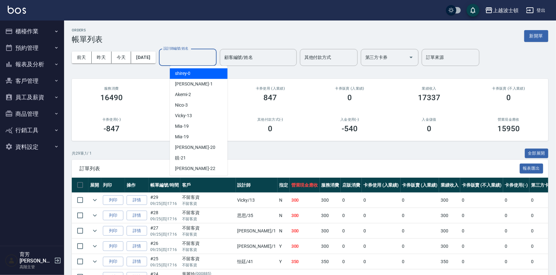
click at [187, 74] on span "shirey -0" at bounding box center [183, 73] width 16 height 7
type input "shirey-0"
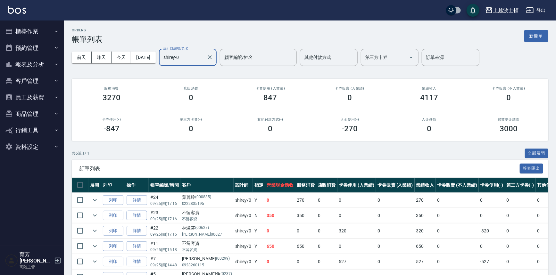
click at [140, 212] on link "詳情" at bounding box center [137, 216] width 21 height 10
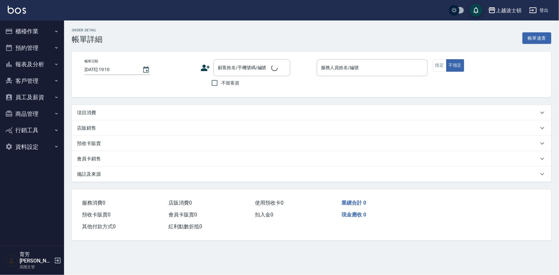
type input "[DATE] 17:16"
checkbox input "true"
type input "shirey-0"
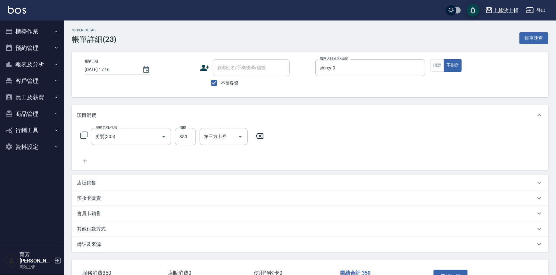
click at [80, 134] on icon at bounding box center [83, 135] width 7 height 7
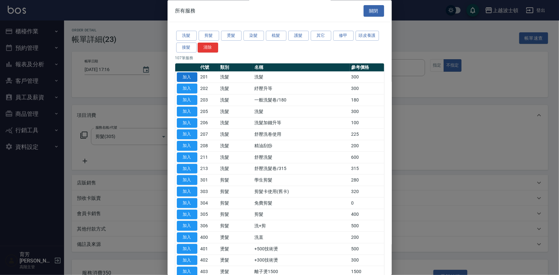
click at [186, 75] on button "加入" at bounding box center [187, 77] width 21 height 10
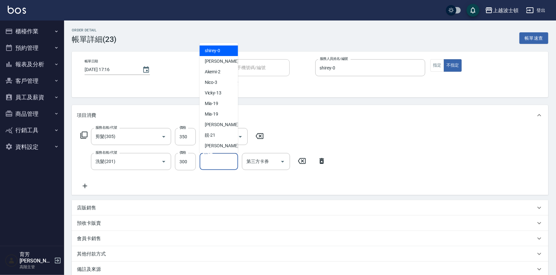
click at [228, 163] on input "洗-1" at bounding box center [219, 161] width 33 height 11
click at [221, 46] on div "shirey -0" at bounding box center [219, 51] width 38 height 11
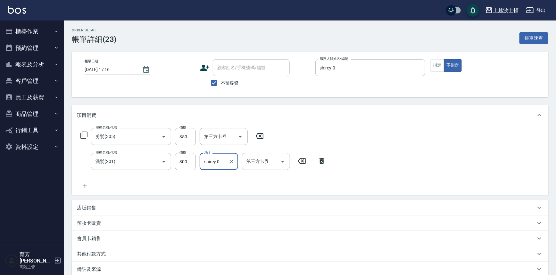
type input "shirey-0"
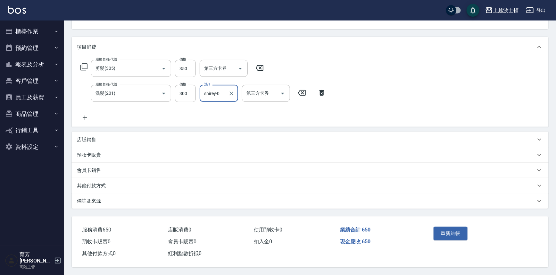
scroll to position [70, 0]
click at [438, 232] on button "重新結帳" at bounding box center [451, 233] width 34 height 13
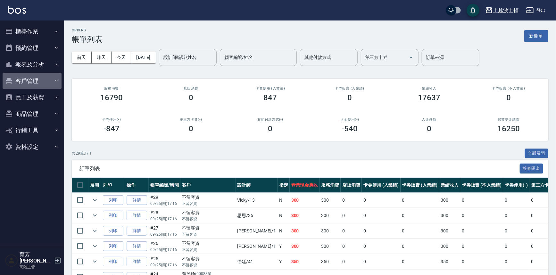
click at [53, 81] on button "客戶管理" at bounding box center [32, 81] width 59 height 17
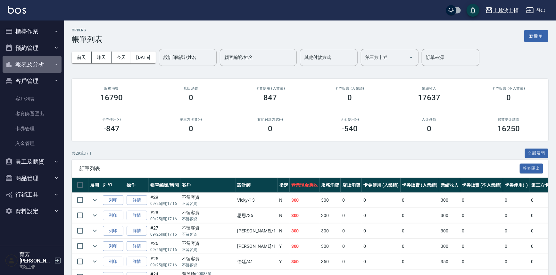
click at [60, 66] on button "報表及分析" at bounding box center [32, 64] width 59 height 17
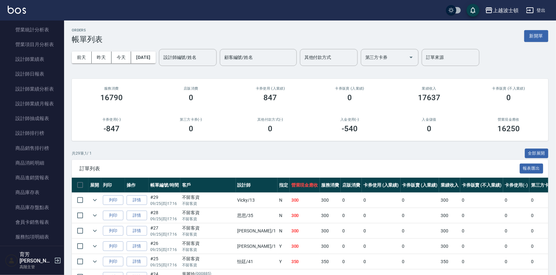
scroll to position [233, 0]
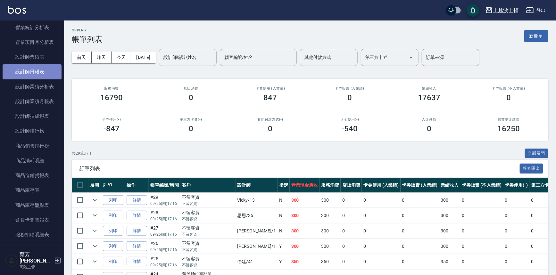
click at [42, 73] on link "設計師日報表" at bounding box center [32, 71] width 59 height 15
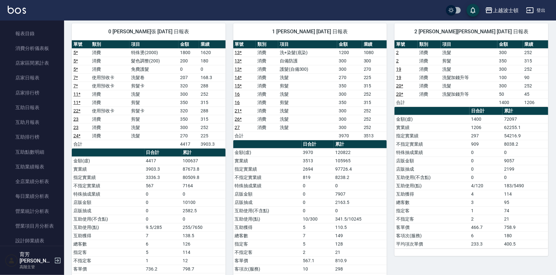
scroll to position [22, 0]
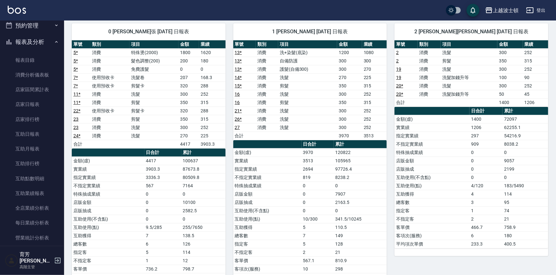
click at [54, 42] on icon "button" at bounding box center [56, 41] width 5 height 5
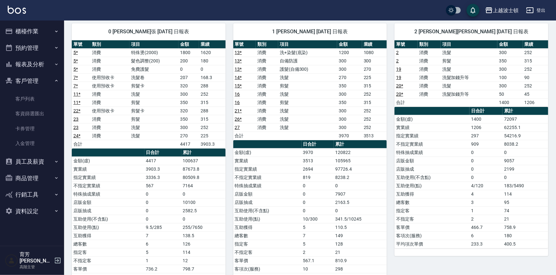
scroll to position [0, 0]
click at [47, 29] on button "櫃檯作業" at bounding box center [32, 31] width 59 height 17
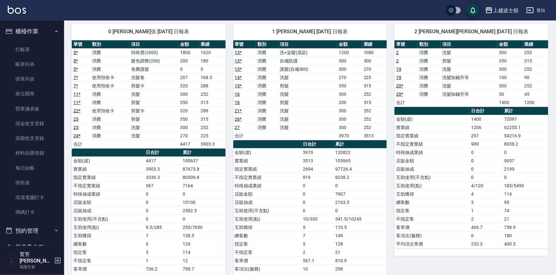
click at [3, 42] on link "打帳單" at bounding box center [32, 49] width 59 height 15
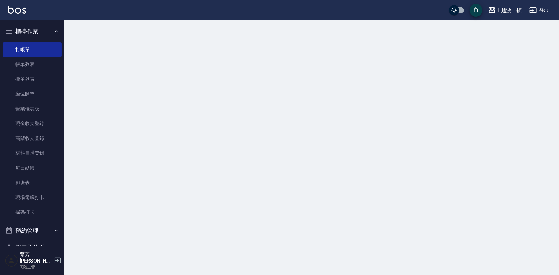
click at [3, 42] on link "打帳單" at bounding box center [32, 49] width 59 height 15
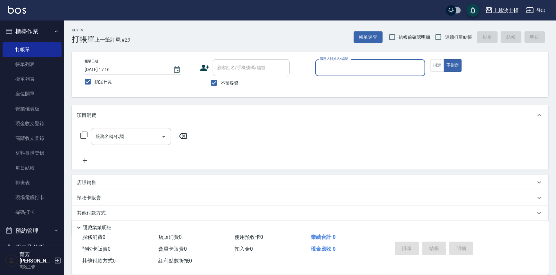
click at [26, 29] on button "櫃檯作業" at bounding box center [32, 31] width 59 height 17
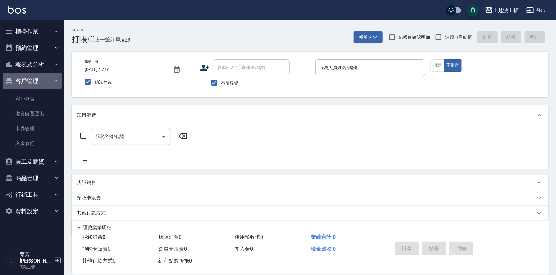
click at [38, 80] on button "客戶管理" at bounding box center [32, 81] width 59 height 17
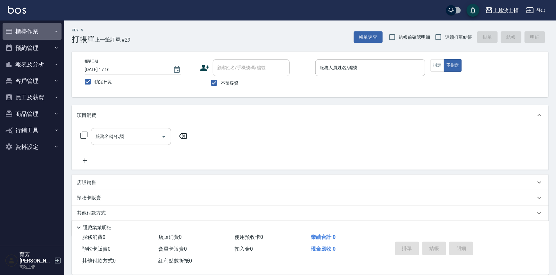
click at [29, 33] on button "櫃檯作業" at bounding box center [32, 31] width 59 height 17
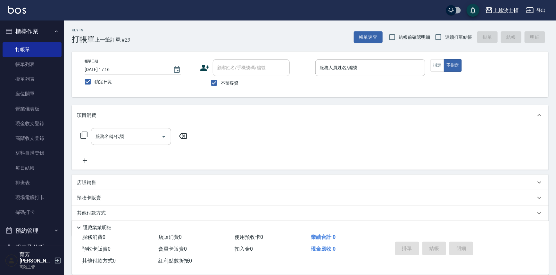
click at [44, 32] on button "櫃檯作業" at bounding box center [32, 31] width 59 height 17
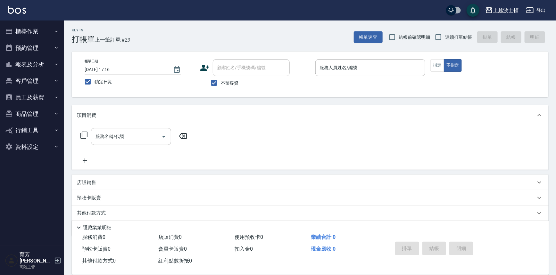
click at [34, 63] on button "報表及分析" at bounding box center [32, 64] width 59 height 17
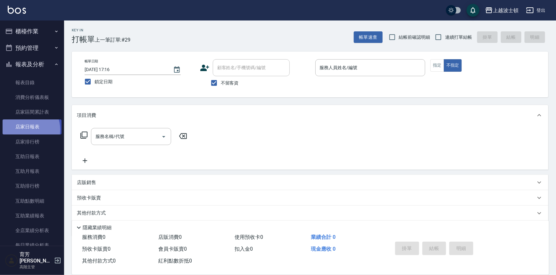
click at [22, 130] on link "店家日報表" at bounding box center [32, 127] width 59 height 15
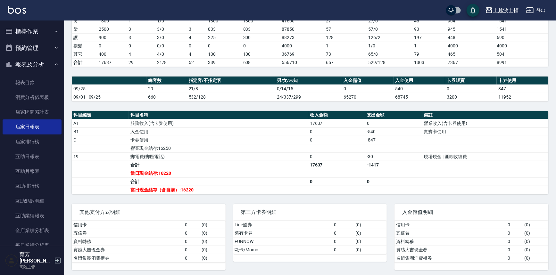
scroll to position [122, 0]
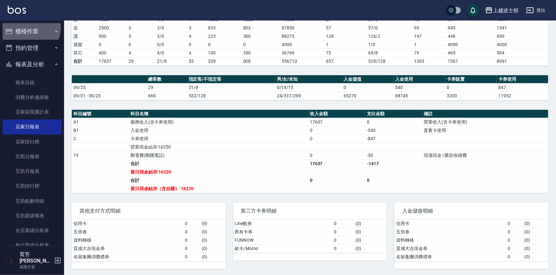
click at [26, 27] on button "櫃檯作業" at bounding box center [32, 31] width 59 height 17
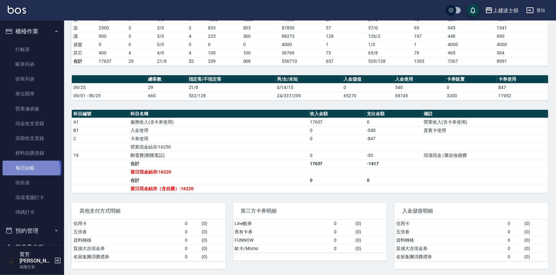
click at [29, 170] on link "每日結帳" at bounding box center [32, 168] width 59 height 15
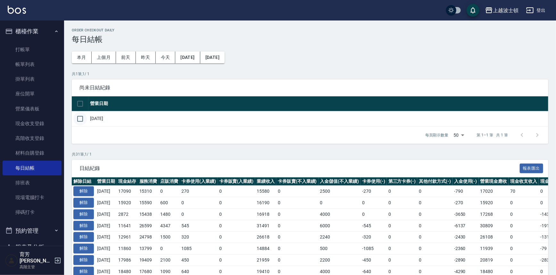
click at [81, 119] on input "checkbox" at bounding box center [79, 118] width 13 height 13
checkbox input "true"
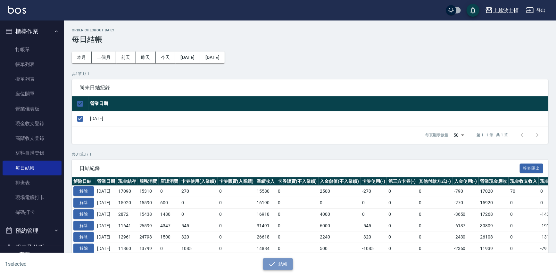
click at [267, 262] on button "結帳" at bounding box center [278, 265] width 30 height 12
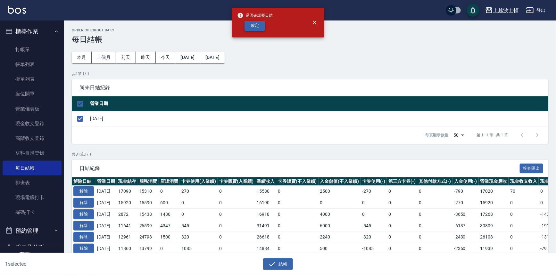
click at [253, 26] on button "確定" at bounding box center [255, 26] width 21 height 10
checkbox input "false"
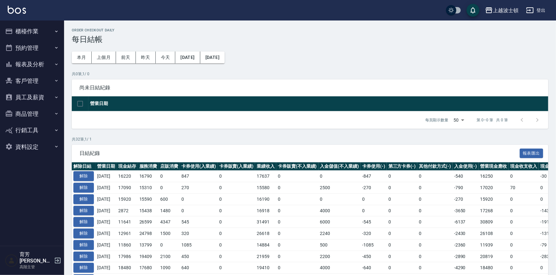
click at [40, 67] on button "報表及分析" at bounding box center [32, 64] width 59 height 17
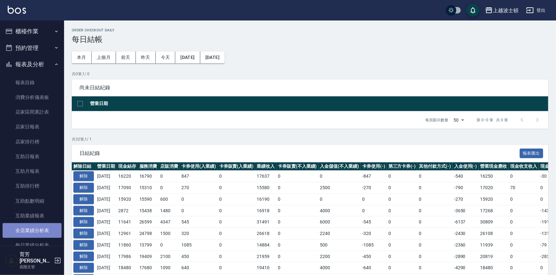
click at [32, 230] on link "全店業績分析表" at bounding box center [32, 230] width 59 height 15
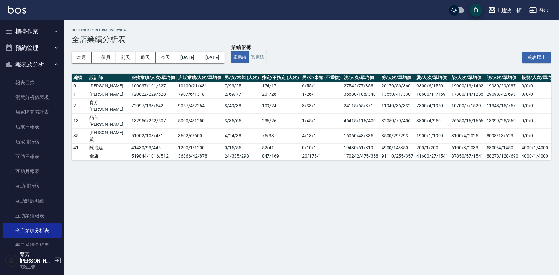
drag, startPoint x: 64, startPoint y: 79, endPoint x: 65, endPoint y: 82, distance: 3.2
click at [65, 82] on div "Designer Perform Overview 全店業績分析表 本月 上個月 前天 昨天 今天 [DATE] [DATE] 業績依據： 虛業績 實業績 報…" at bounding box center [311, 95] width 495 height 148
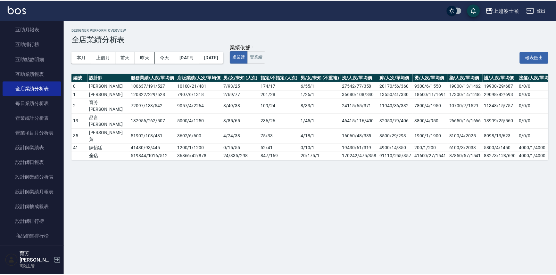
scroll to position [151, 0]
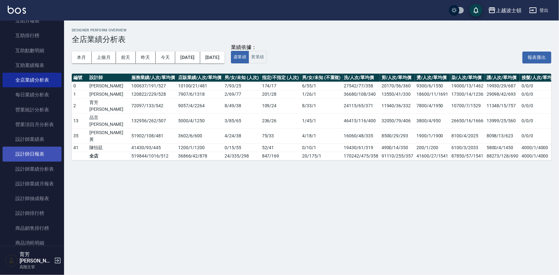
click at [29, 155] on link "設計師日報表" at bounding box center [32, 154] width 59 height 15
